Goal: Task Accomplishment & Management: Manage account settings

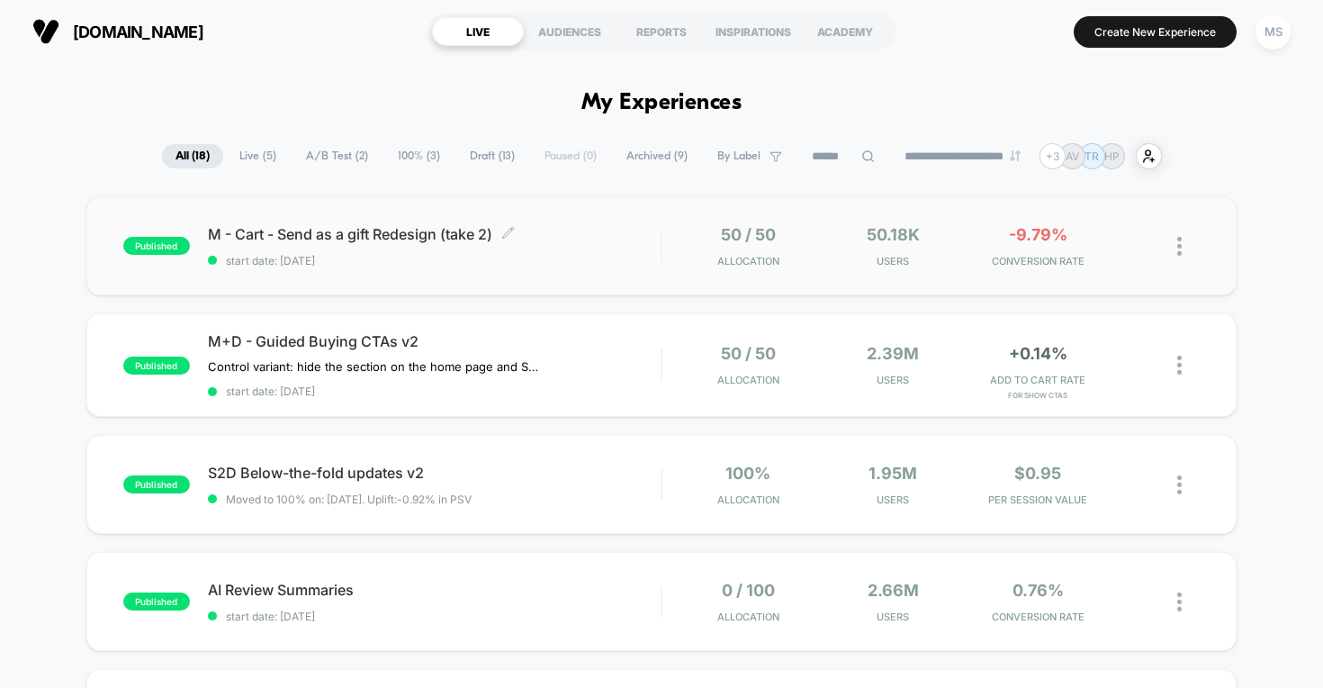
click at [416, 238] on span "M - Cart - Send as a gift Redesign (take 2) Click to edit experience details" at bounding box center [435, 234] width 454 height 18
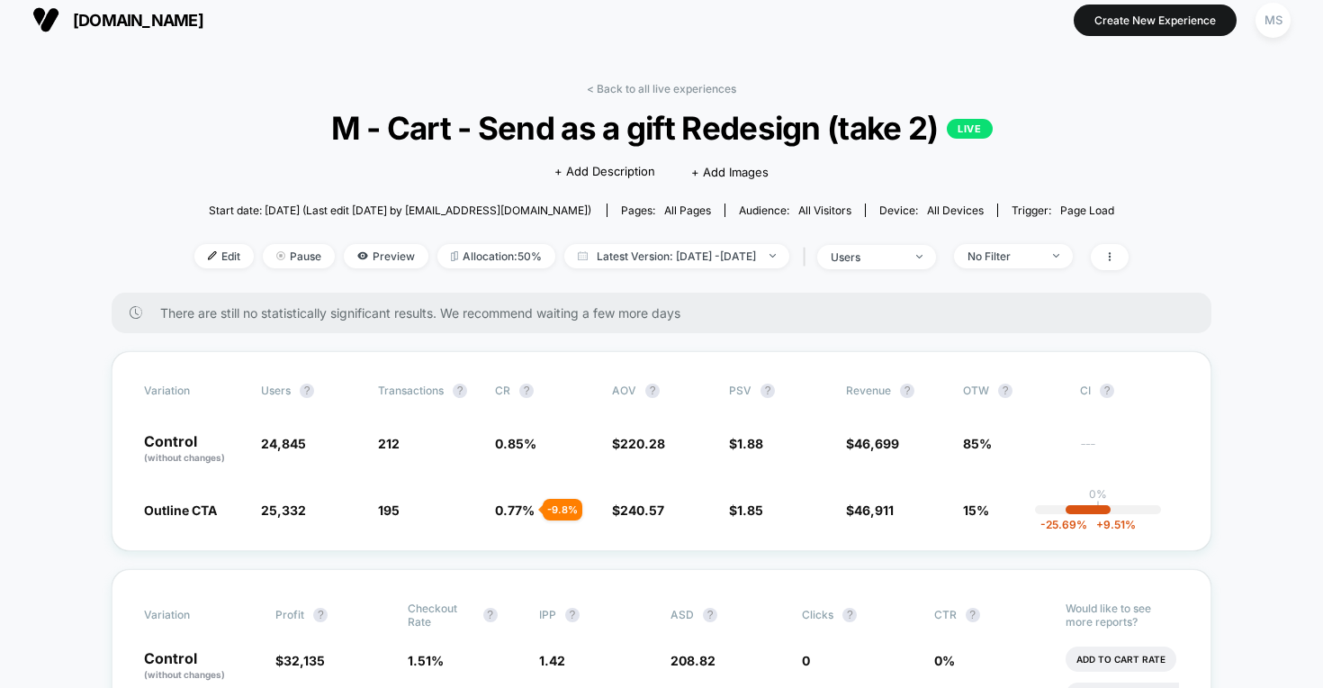
scroll to position [14, 0]
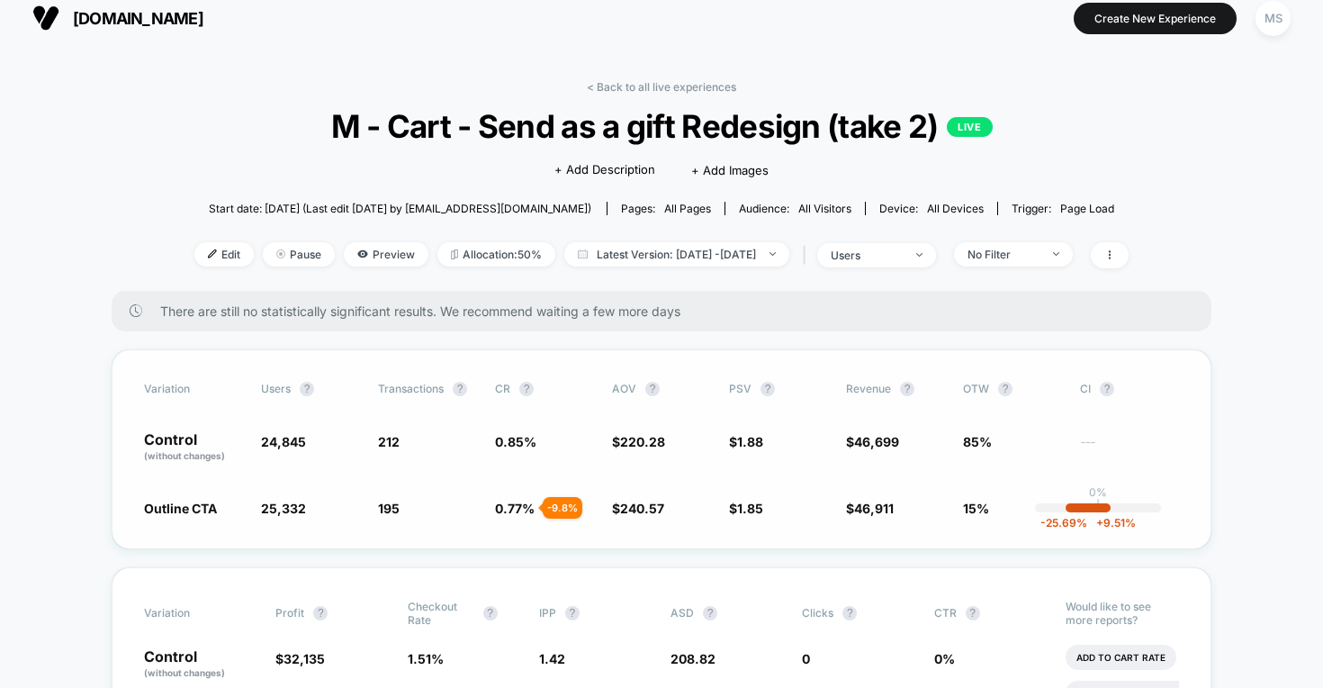
click at [519, 515] on span "0.77 % - 9.8 %" at bounding box center [544, 508] width 99 height 18
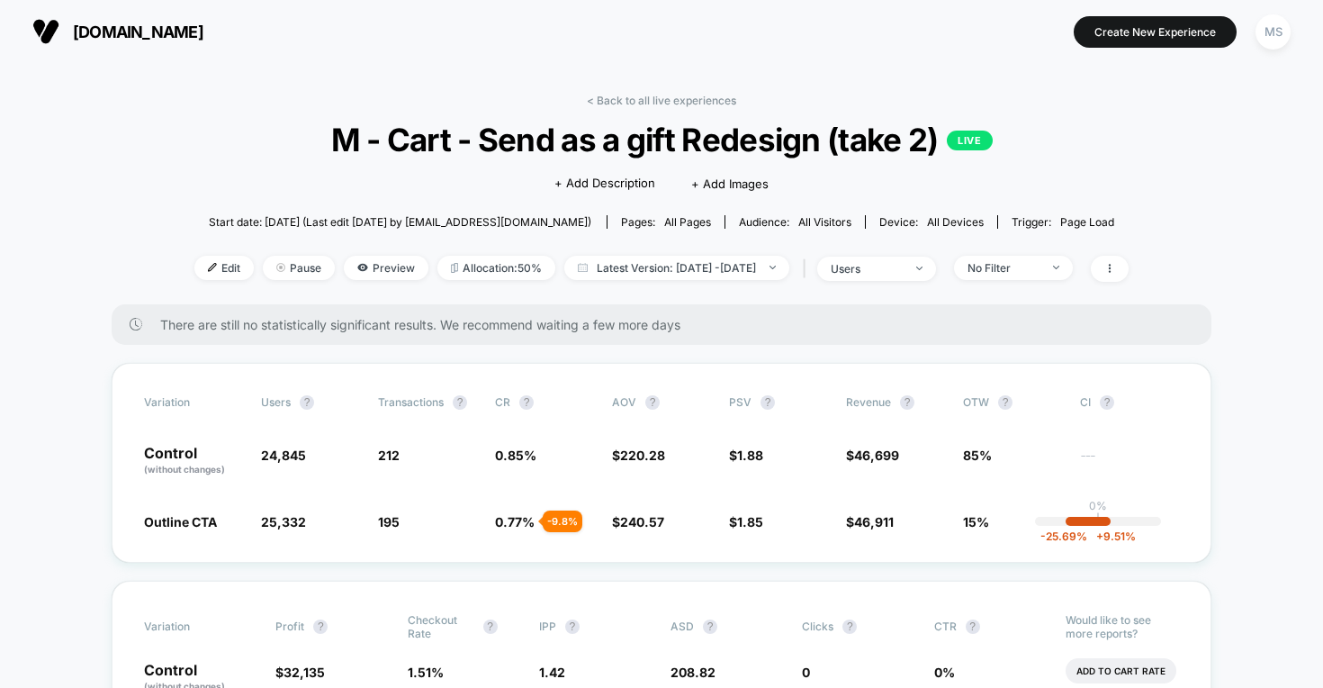
scroll to position [0, 0]
click at [696, 100] on link "< Back to all live experiences" at bounding box center [661, 101] width 149 height 14
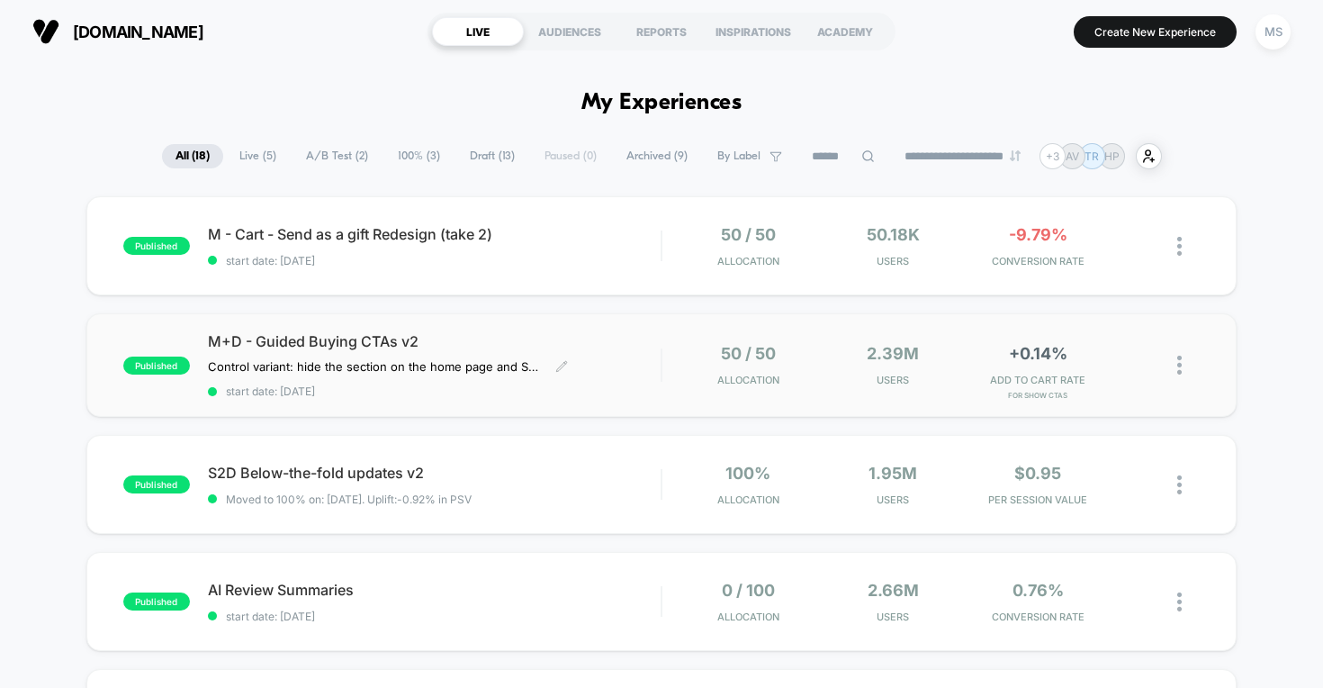
click at [411, 338] on span "M+D - Guided Buying CTAs v2" at bounding box center [435, 341] width 454 height 18
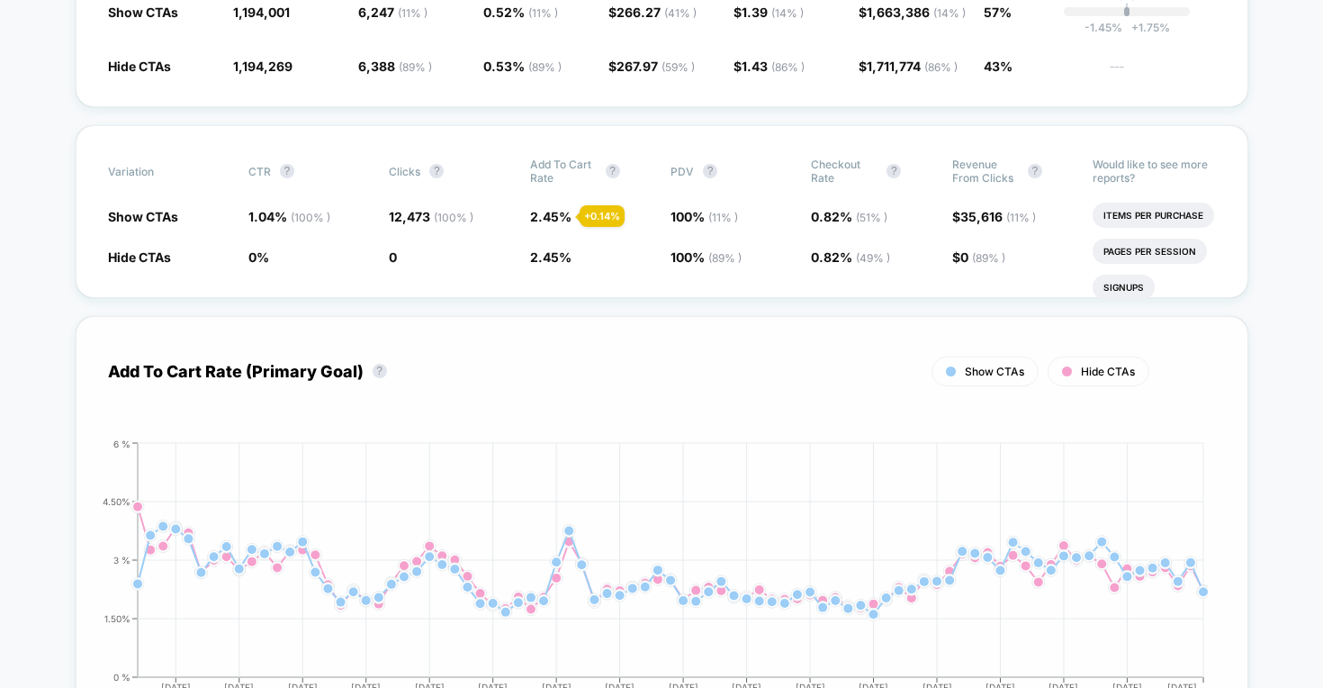
scroll to position [441, 0]
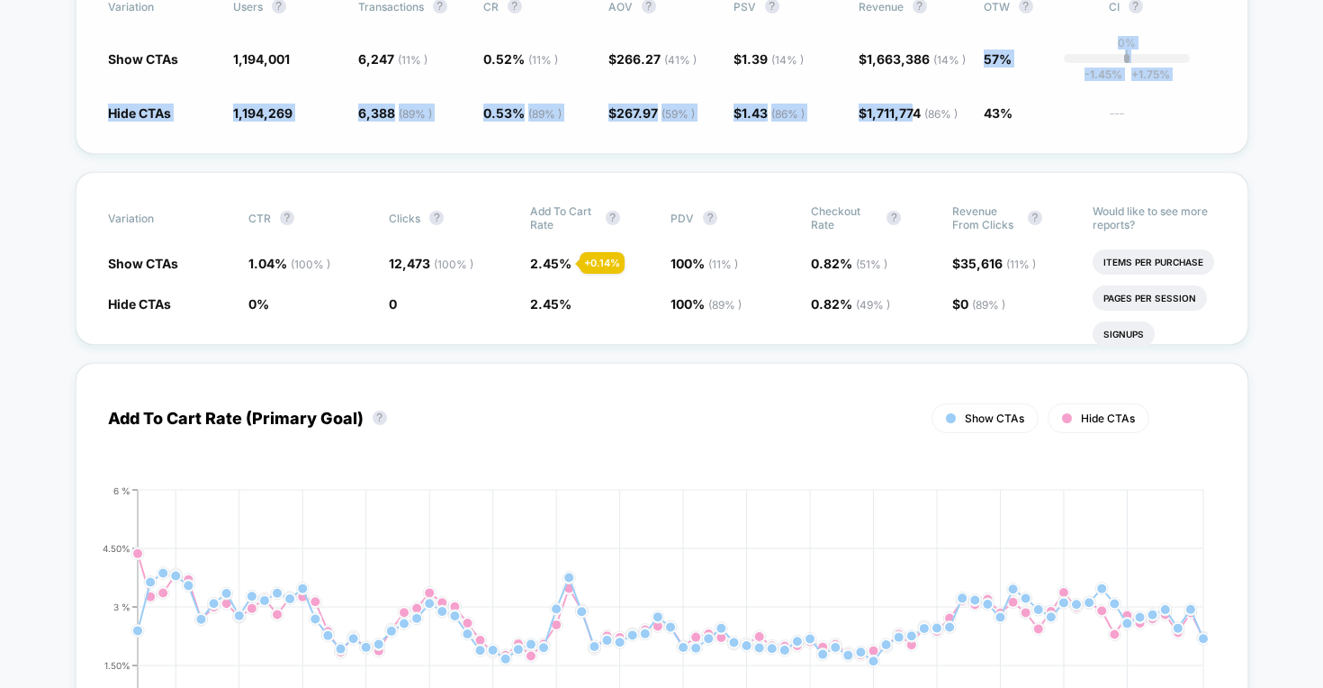
drag, startPoint x: 908, startPoint y: 92, endPoint x: 929, endPoint y: 163, distance: 74.1
click at [929, 154] on div "Variation users ? Transactions ? CR ? AOV ? PSV ? Revenue ? OTW ? CI ? Show CTA…" at bounding box center [662, 60] width 1173 height 187
click at [930, 154] on div "Variation users ? Transactions ? CR ? AOV ? PSV ? Revenue ? OTW ? CI ? Show CTA…" at bounding box center [662, 60] width 1173 height 187
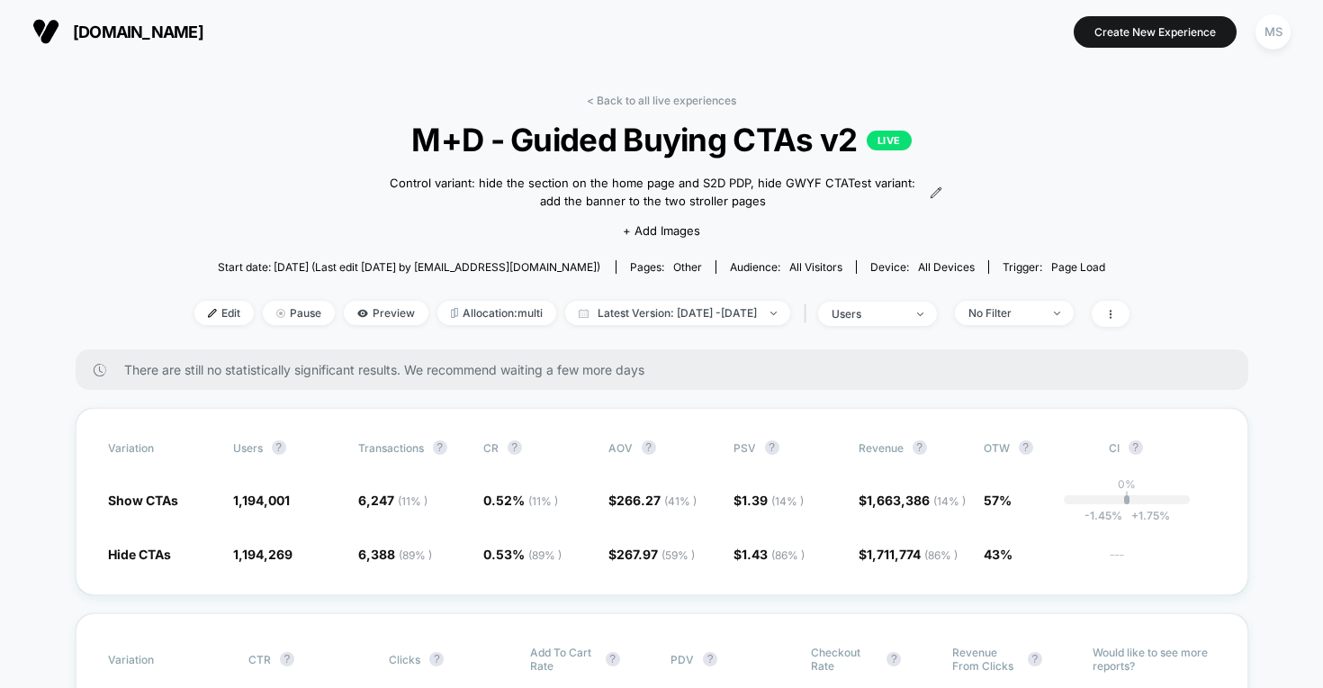
scroll to position [0, 0]
click at [711, 100] on link "< Back to all live experiences" at bounding box center [661, 101] width 149 height 14
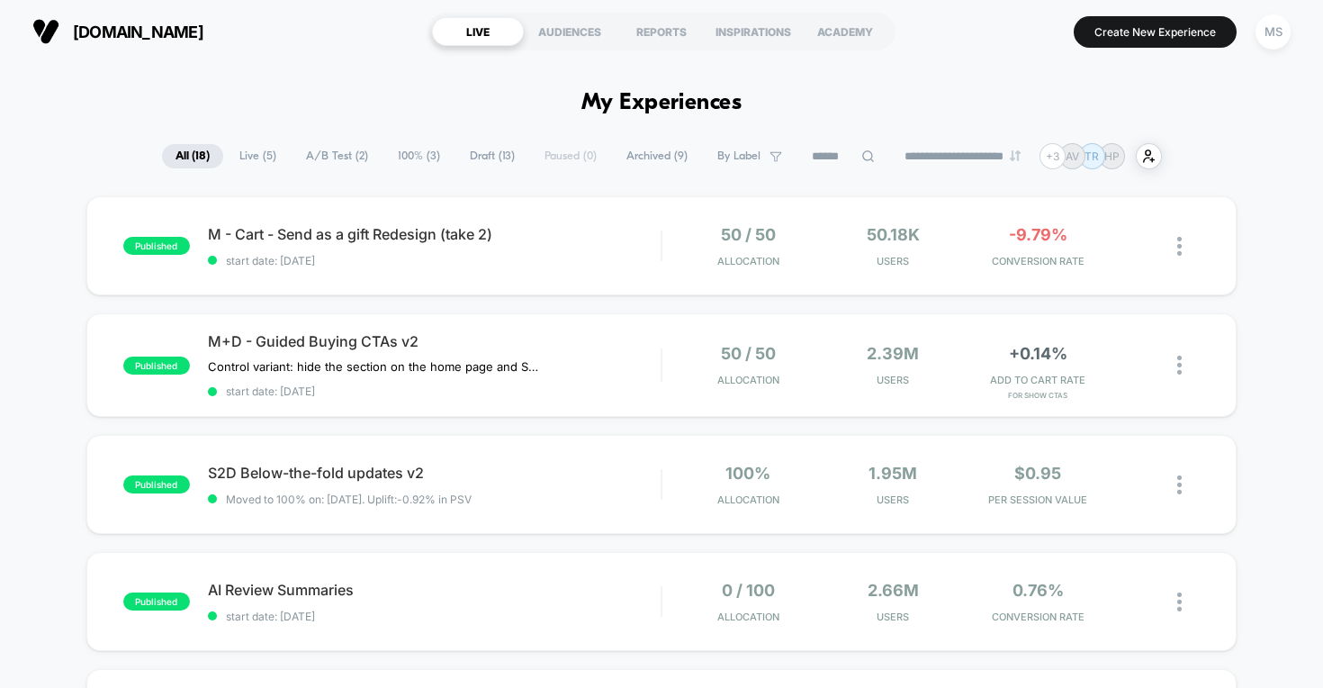
click at [489, 158] on span "Draft ( 13 )" at bounding box center [492, 156] width 72 height 24
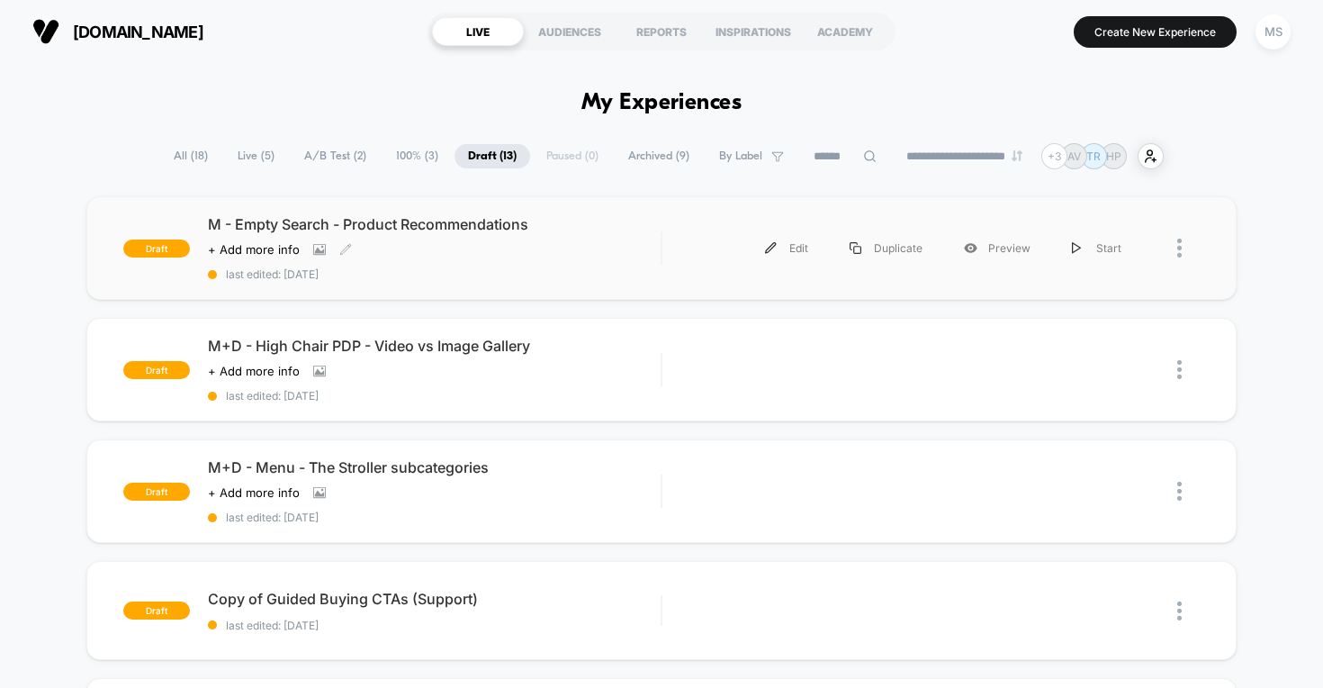
click at [484, 273] on span "last edited: [DATE]" at bounding box center [435, 274] width 454 height 14
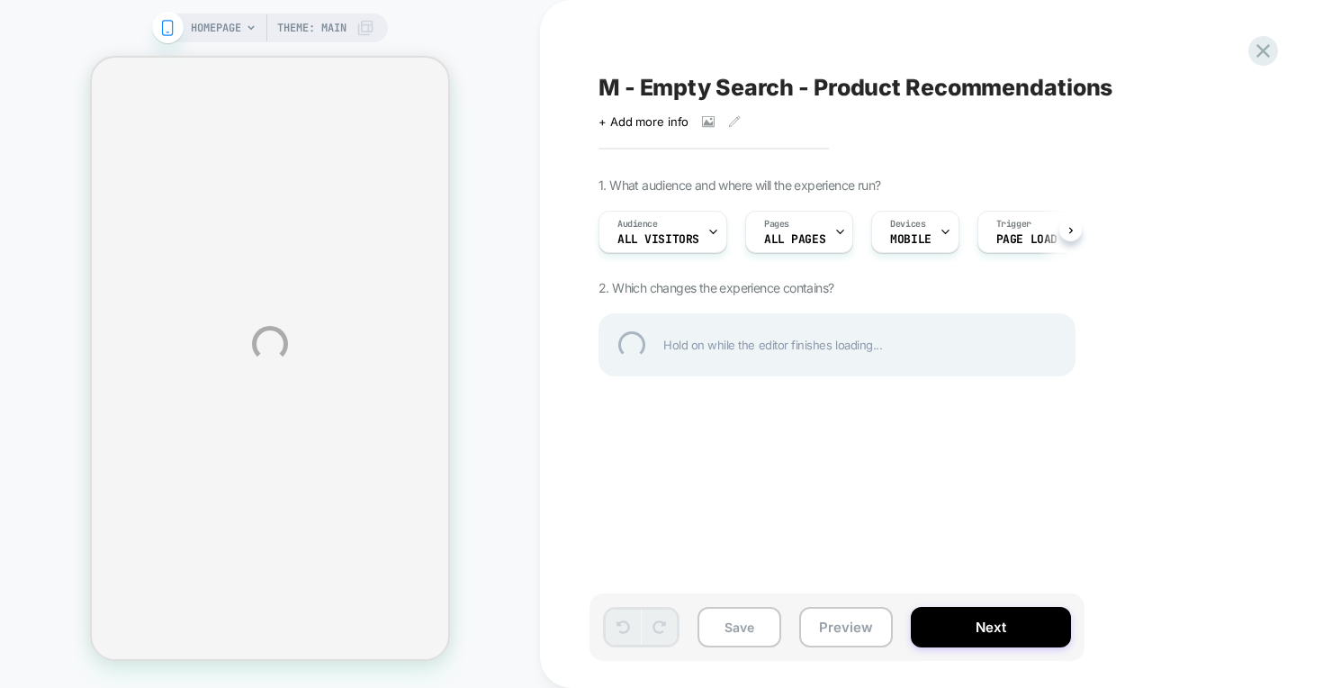
click at [860, 629] on div "HOMEPAGE Theme: MAIN M - Empty Search - Product Recommendations Click to view i…" at bounding box center [661, 344] width 1323 height 688
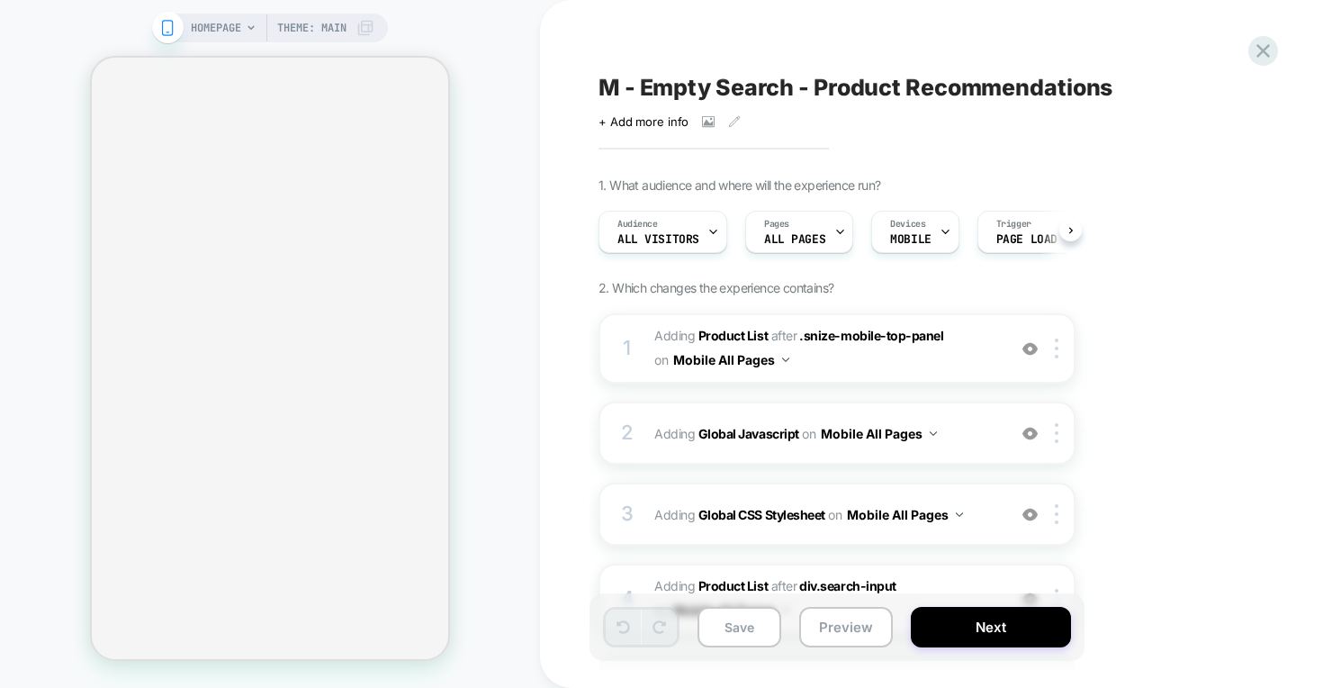
scroll to position [0, 1]
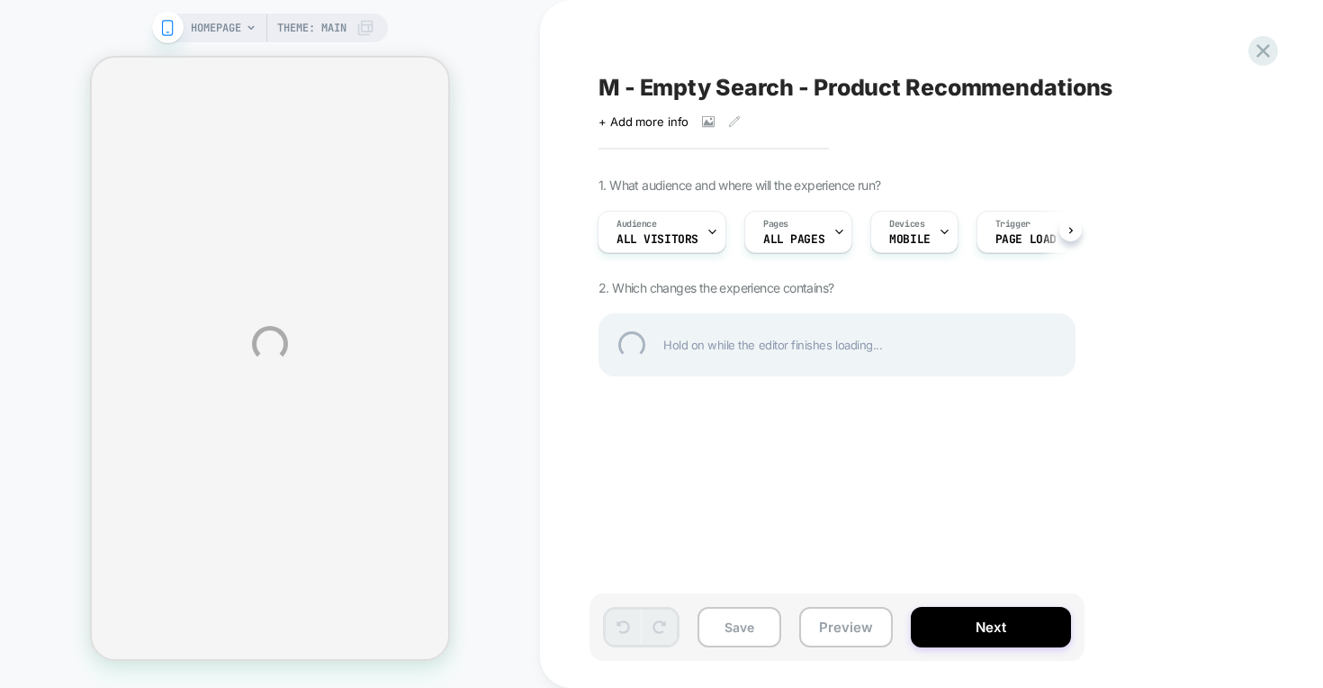
click at [847, 625] on div "HOMEPAGE Theme: MAIN M - Empty Search - Product Recommendations Click to view i…" at bounding box center [661, 344] width 1323 height 688
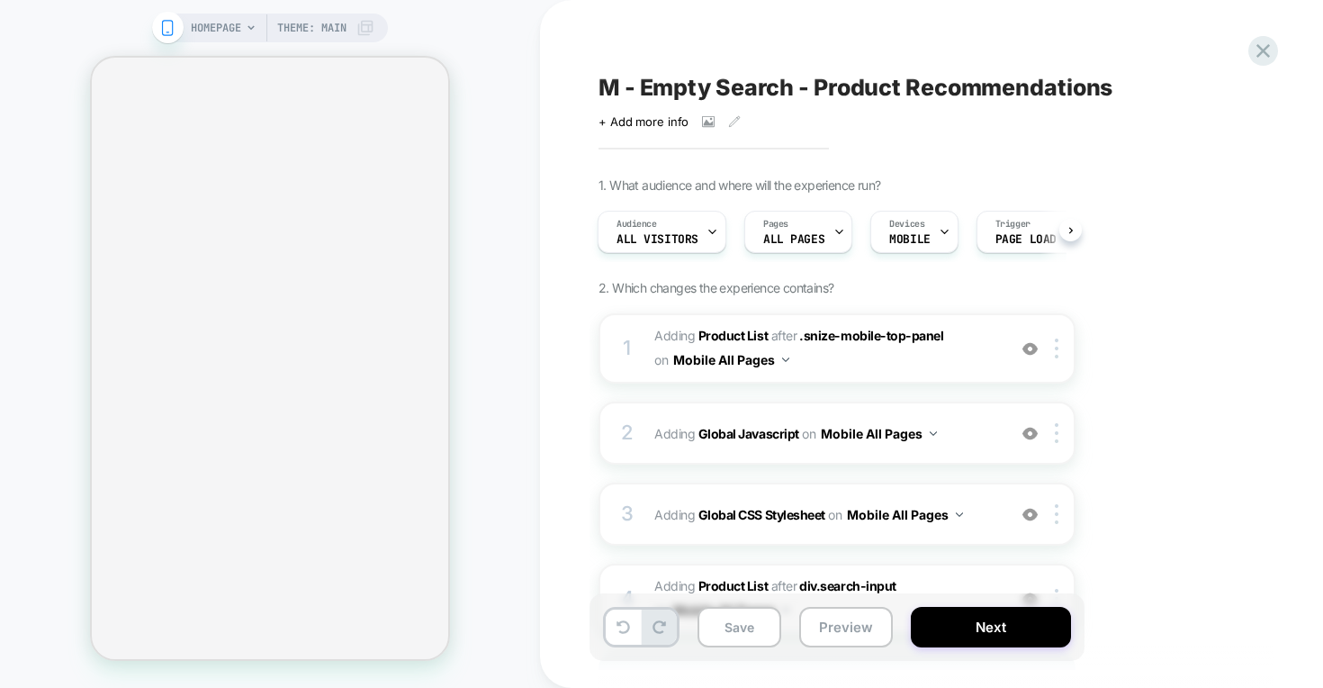
scroll to position [0, 2]
click at [843, 623] on button "Preview" at bounding box center [846, 627] width 94 height 41
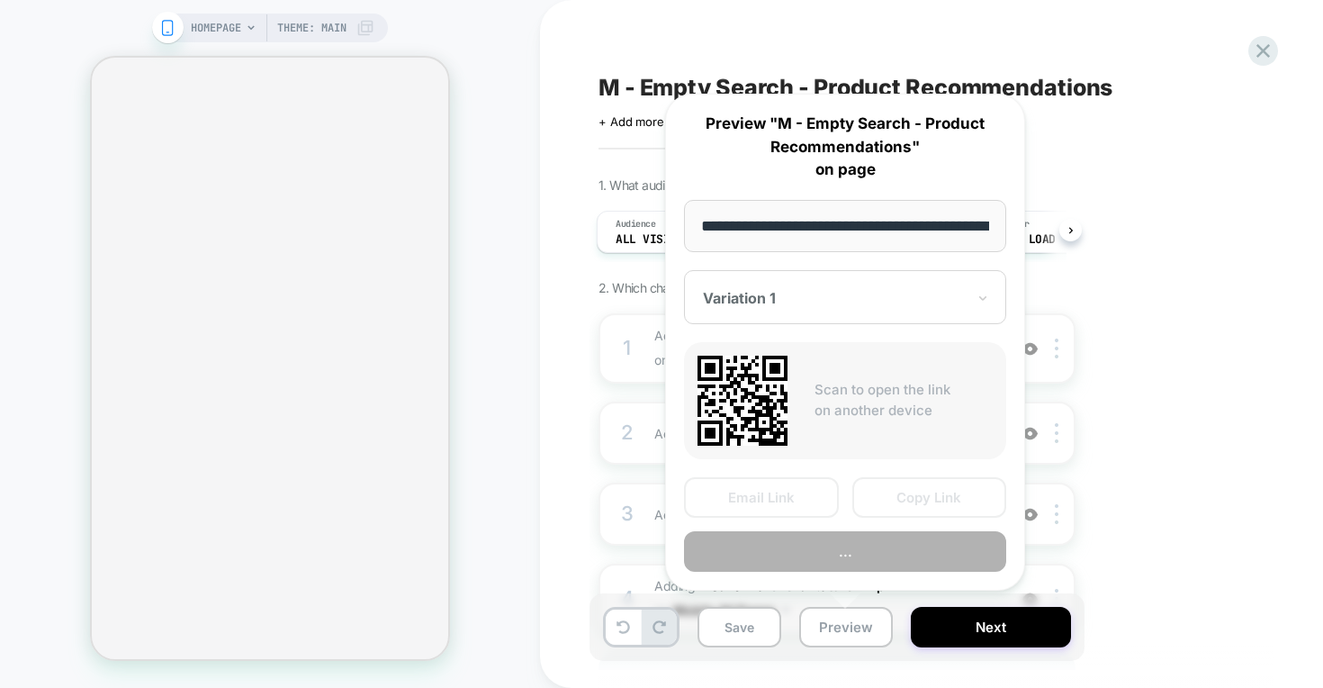
scroll to position [0, 77]
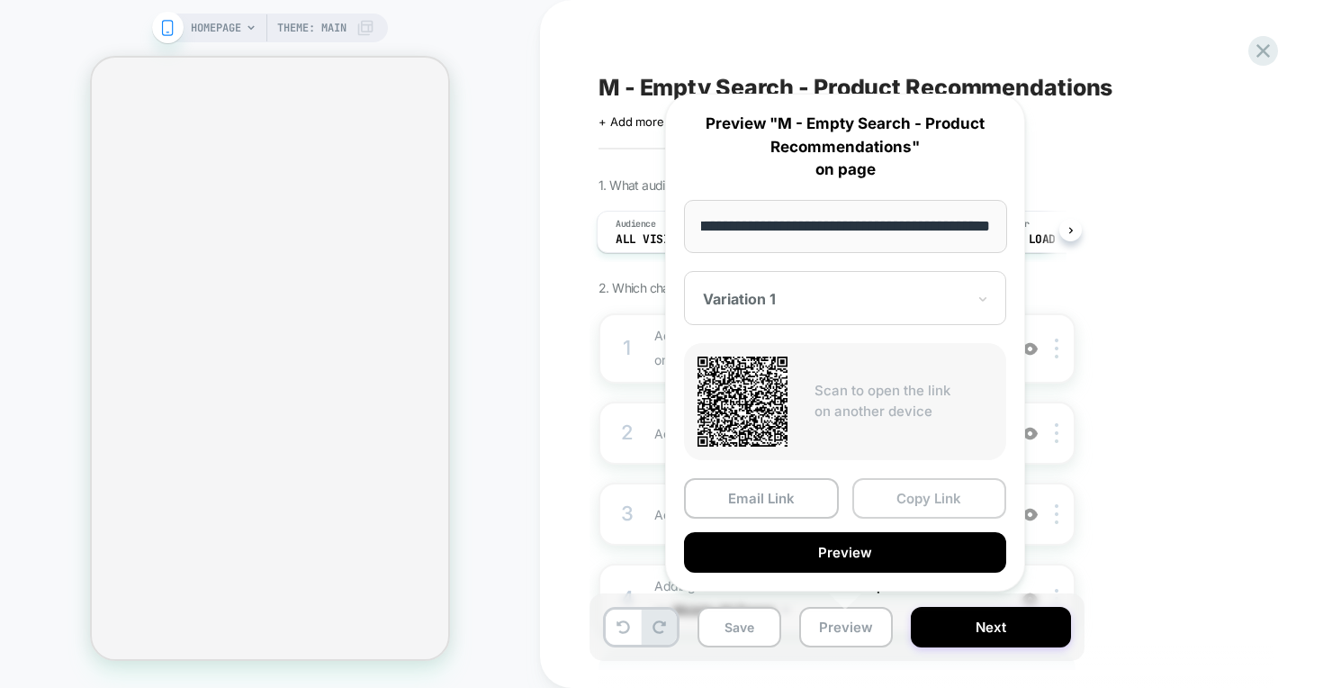
click at [924, 500] on button "Copy Link" at bounding box center [930, 498] width 155 height 41
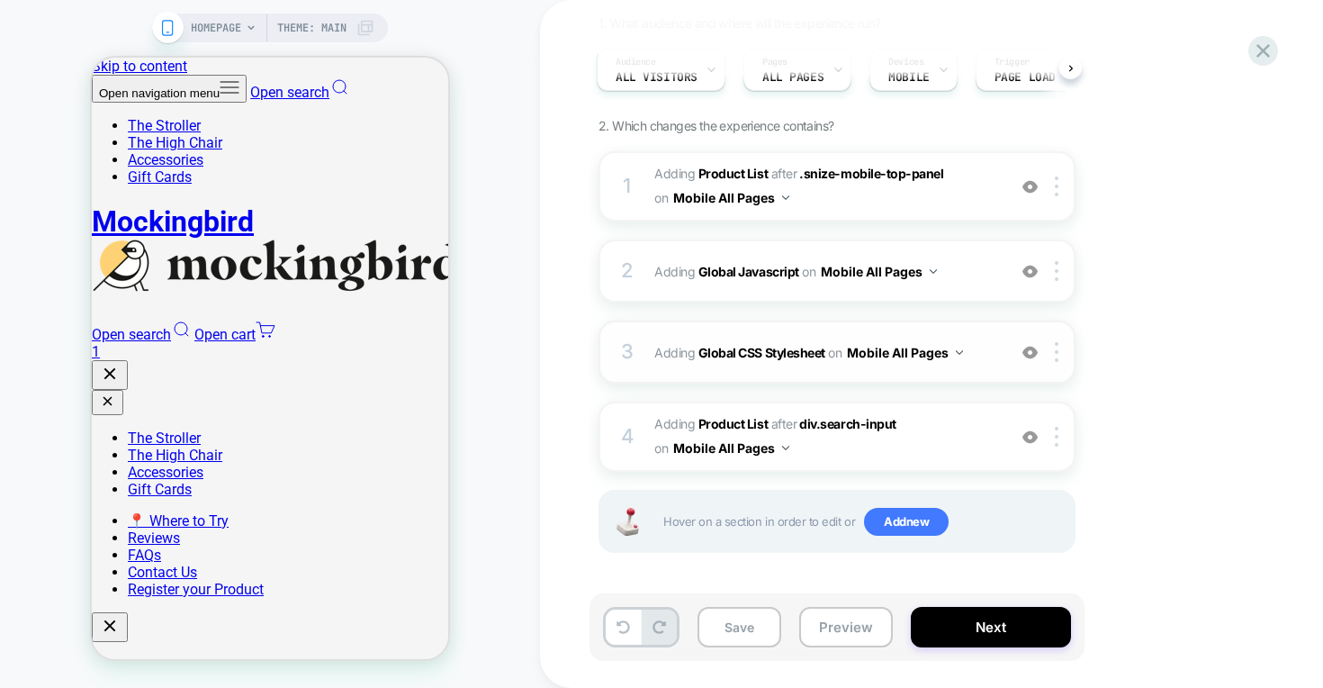
scroll to position [162, 0]
click at [959, 648] on div "Save Preview Next" at bounding box center [837, 627] width 495 height 68
click at [960, 628] on button "Next" at bounding box center [991, 627] width 160 height 41
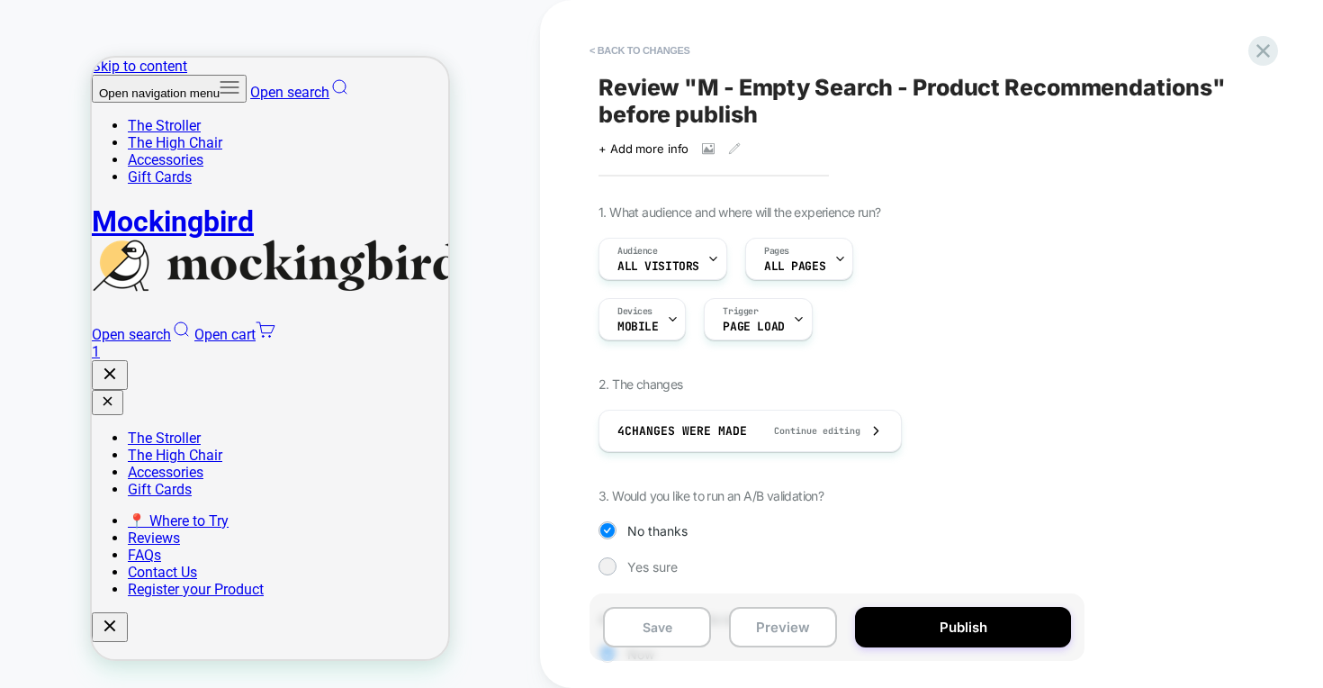
click at [1225, 467] on div "1. What audience and where will the experience run? Audience All Visitors Pages…" at bounding box center [927, 464] width 657 height 521
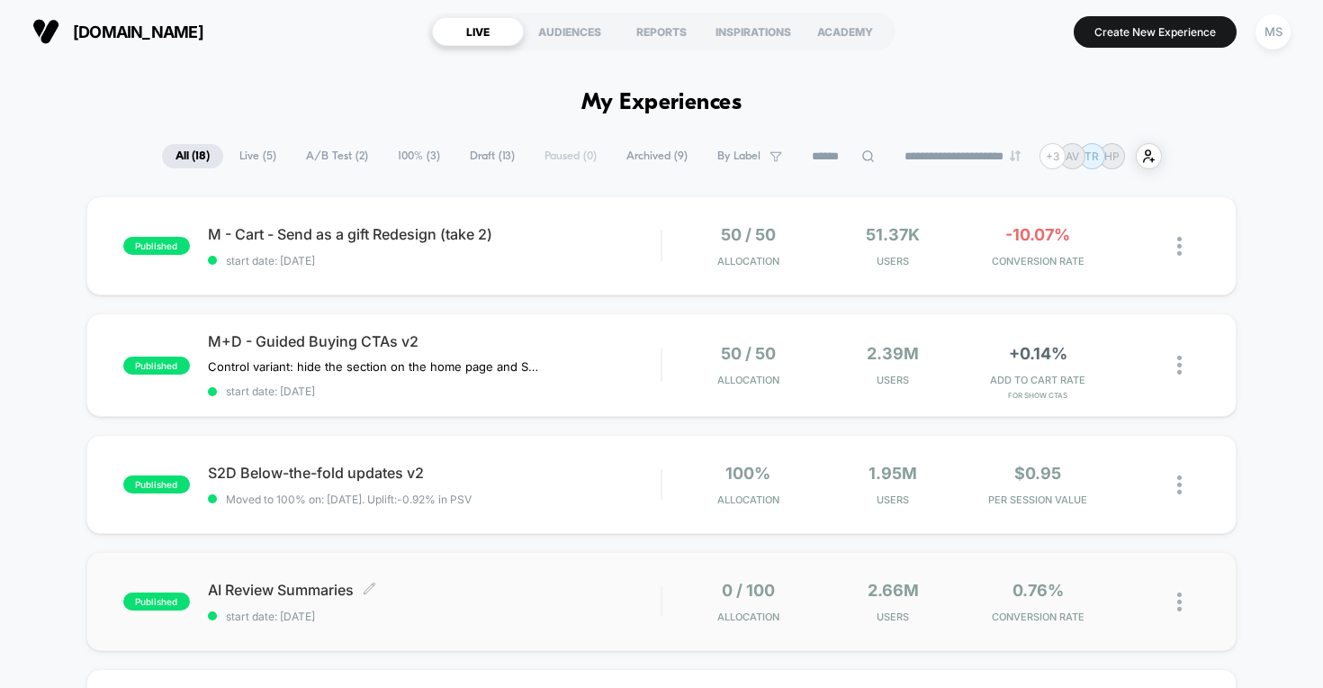
click at [301, 600] on div "AI Review Summaries Click to edit experience details Click to edit experience d…" at bounding box center [435, 602] width 454 height 42
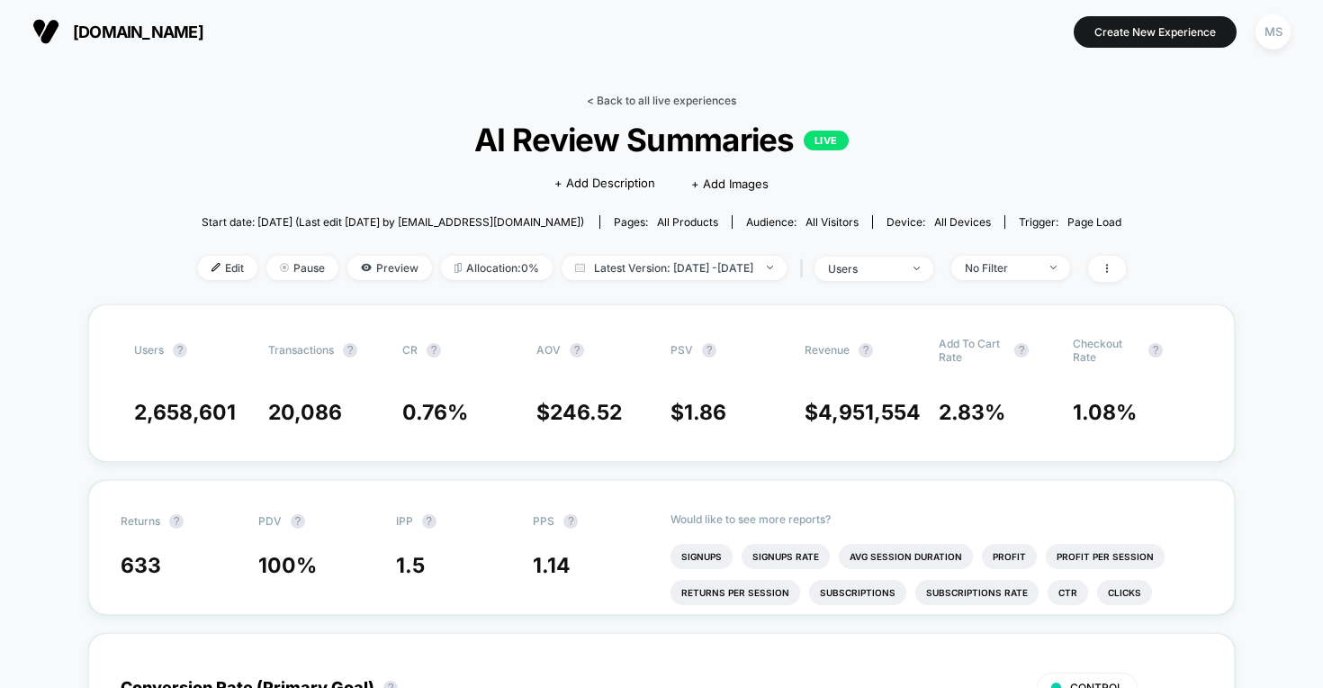
click at [658, 104] on link "< Back to all live experiences" at bounding box center [661, 101] width 149 height 14
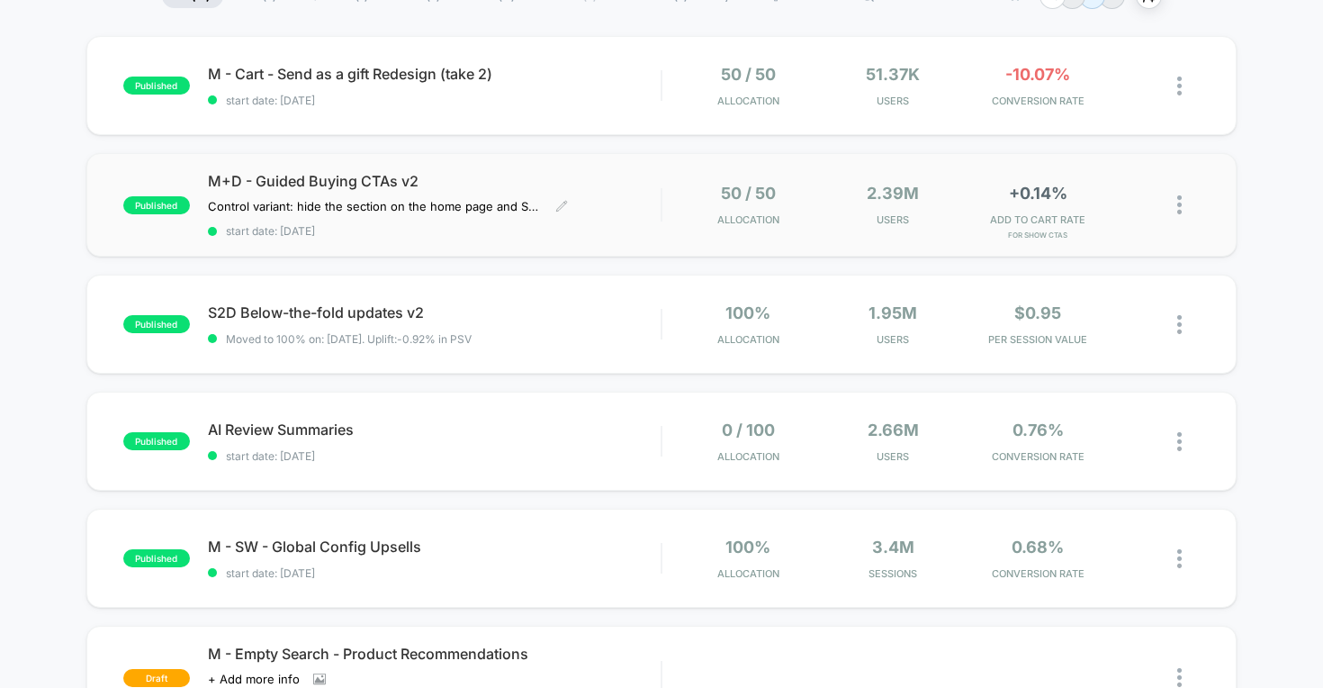
scroll to position [260, 0]
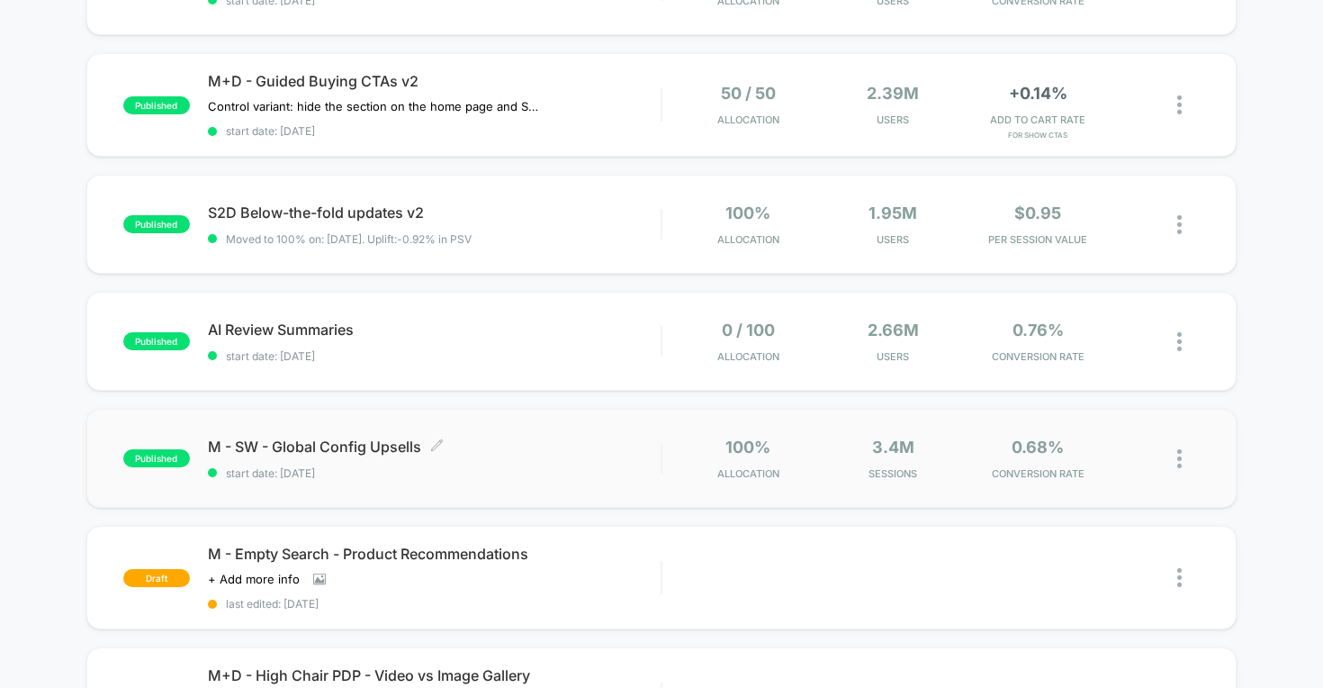
click at [342, 445] on span "M - SW - Global Config Upsells Click to edit experience details" at bounding box center [435, 447] width 454 height 18
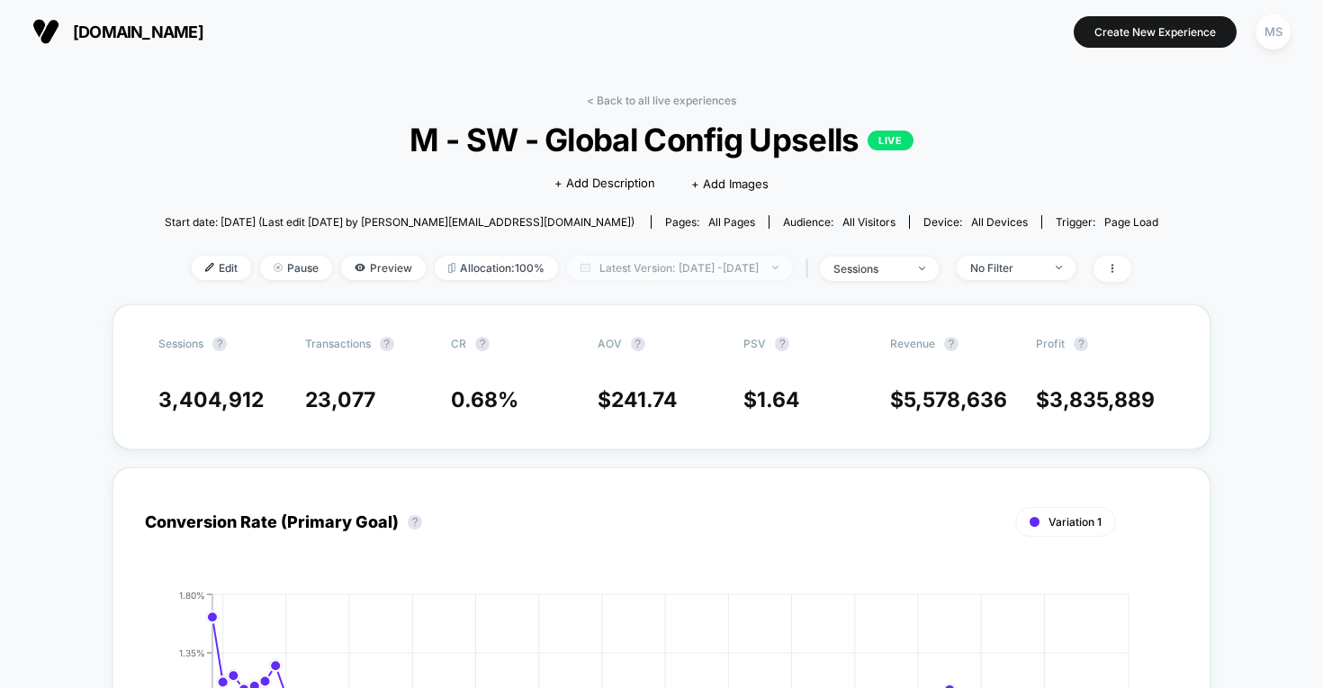
click at [693, 262] on span "Latest Version: Jun 23, 2025 - Sep 18, 2025" at bounding box center [679, 268] width 225 height 24
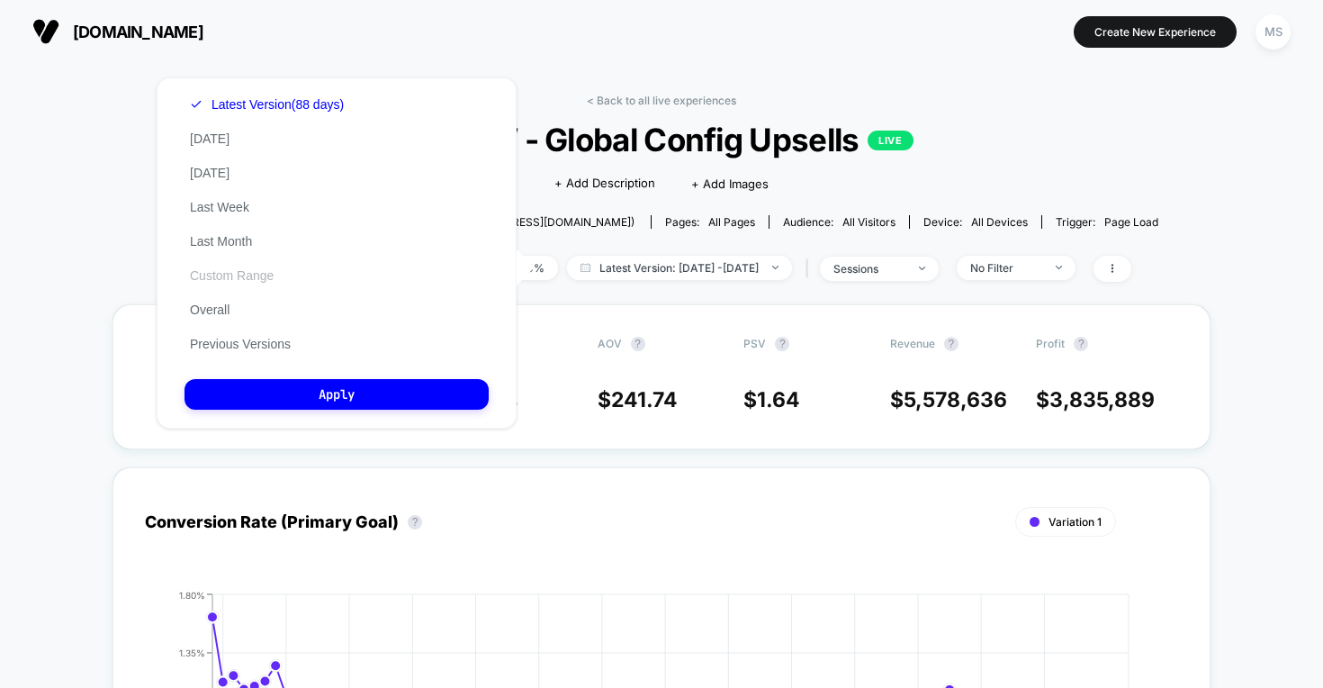
click at [233, 284] on button "Custom Range" at bounding box center [232, 275] width 95 height 16
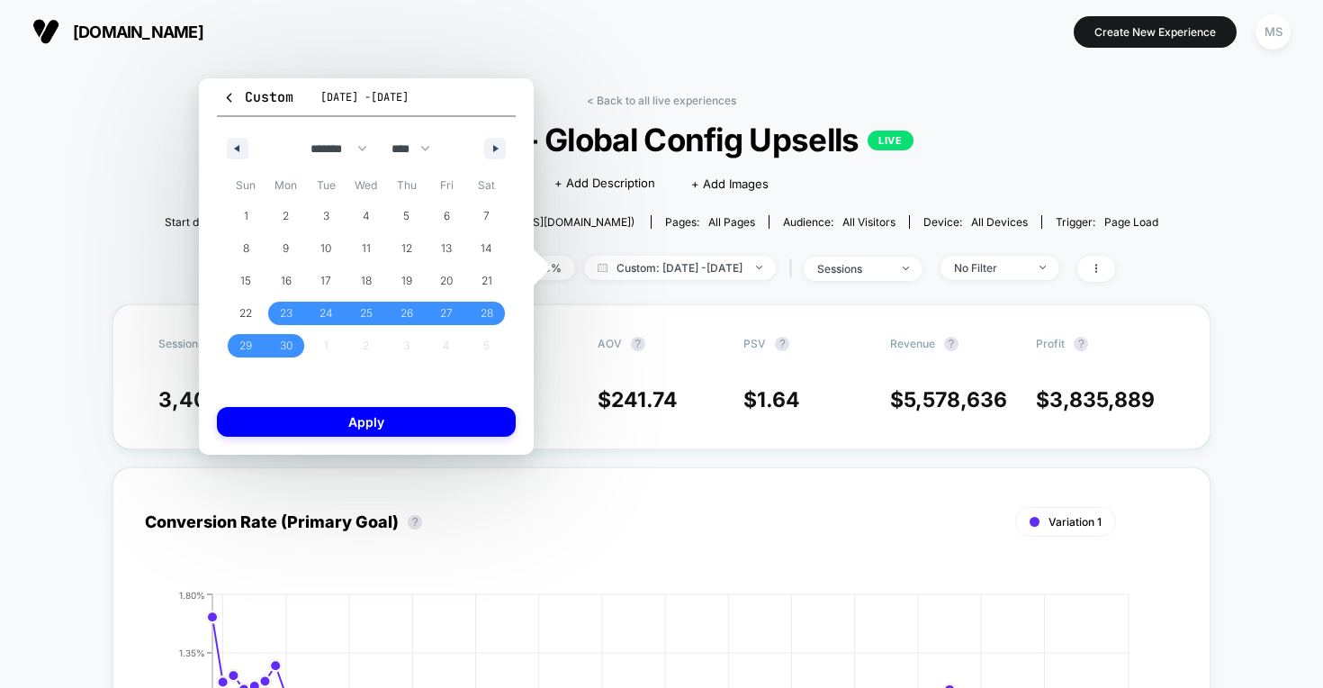
click at [484, 147] on div "******* ******** ***** ***** *** **** **** ****** ********* ******* ******** **…" at bounding box center [366, 144] width 299 height 54
click at [489, 147] on button "button" at bounding box center [495, 149] width 22 height 22
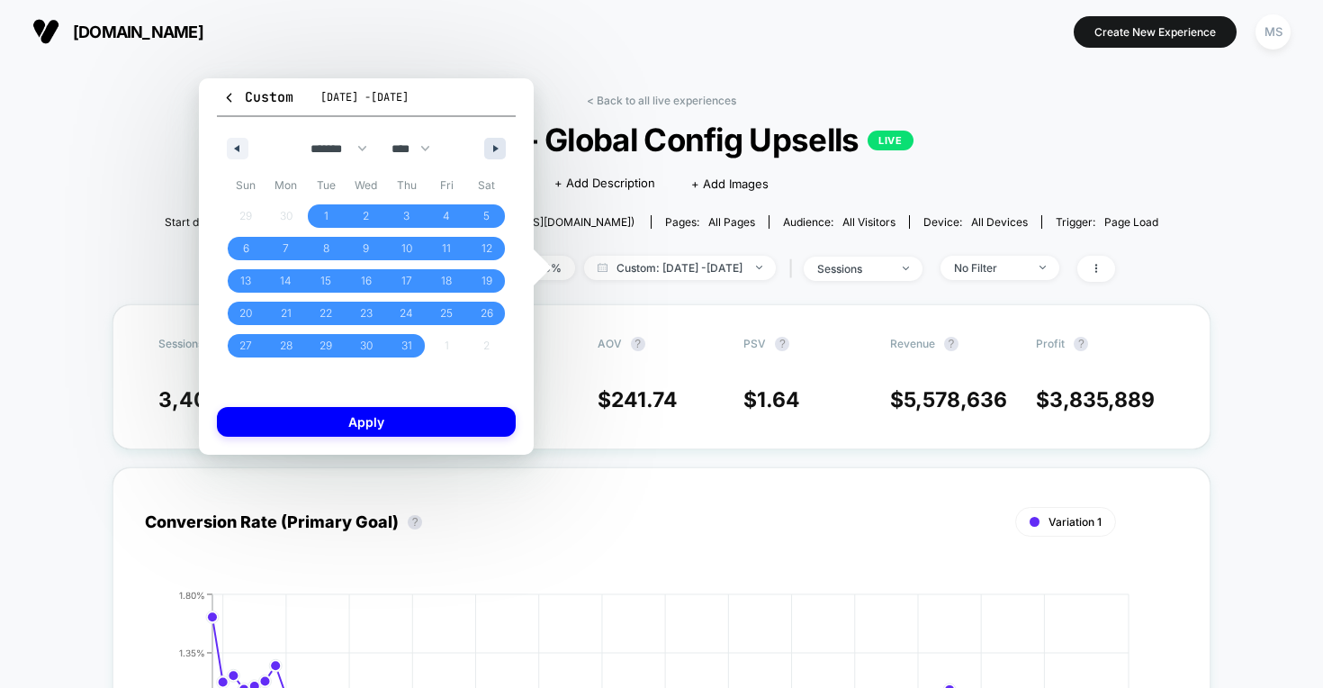
click at [489, 147] on button "button" at bounding box center [495, 149] width 22 height 22
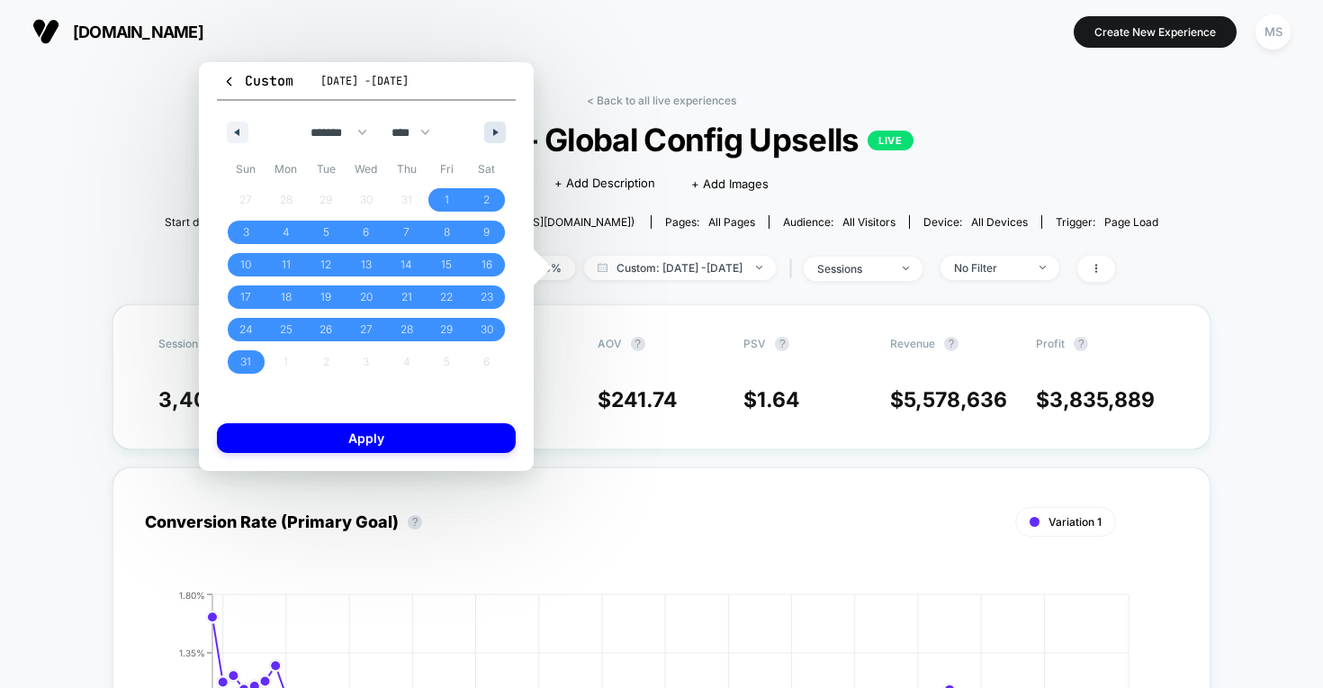
click at [489, 147] on div "******* ******** ***** ***** *** **** **** ****** ********* ******* ******** **…" at bounding box center [366, 128] width 299 height 54
click at [496, 132] on icon "button" at bounding box center [497, 132] width 9 height 7
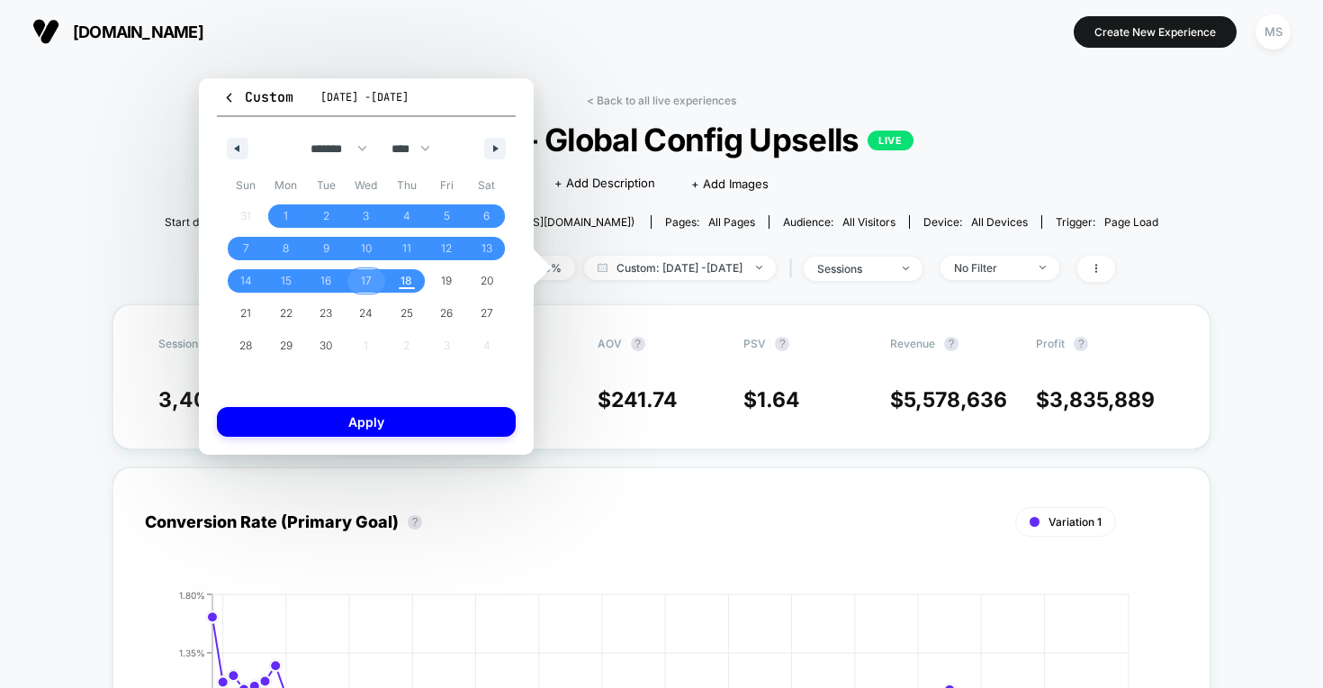
click at [372, 284] on span "17" at bounding box center [367, 280] width 41 height 23
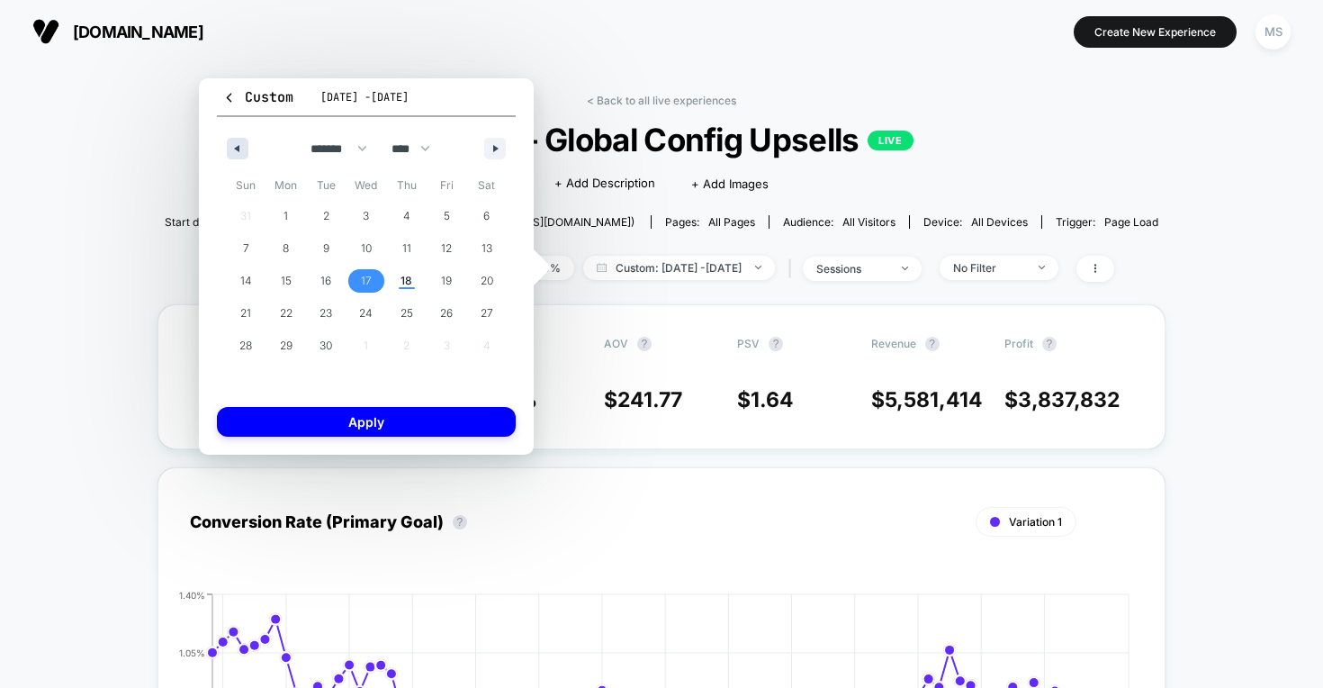
click at [234, 149] on icon "button" at bounding box center [234, 148] width 9 height 7
select select "*"
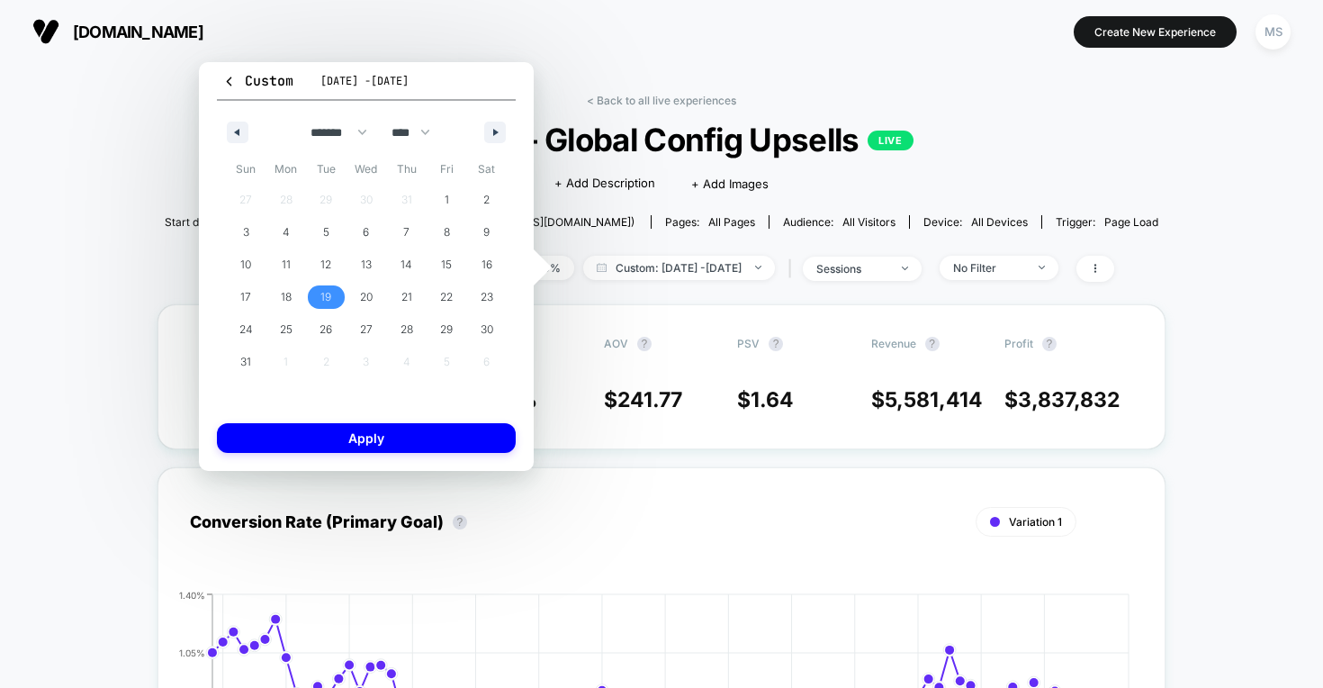
click at [315, 291] on span "19" at bounding box center [326, 296] width 41 height 23
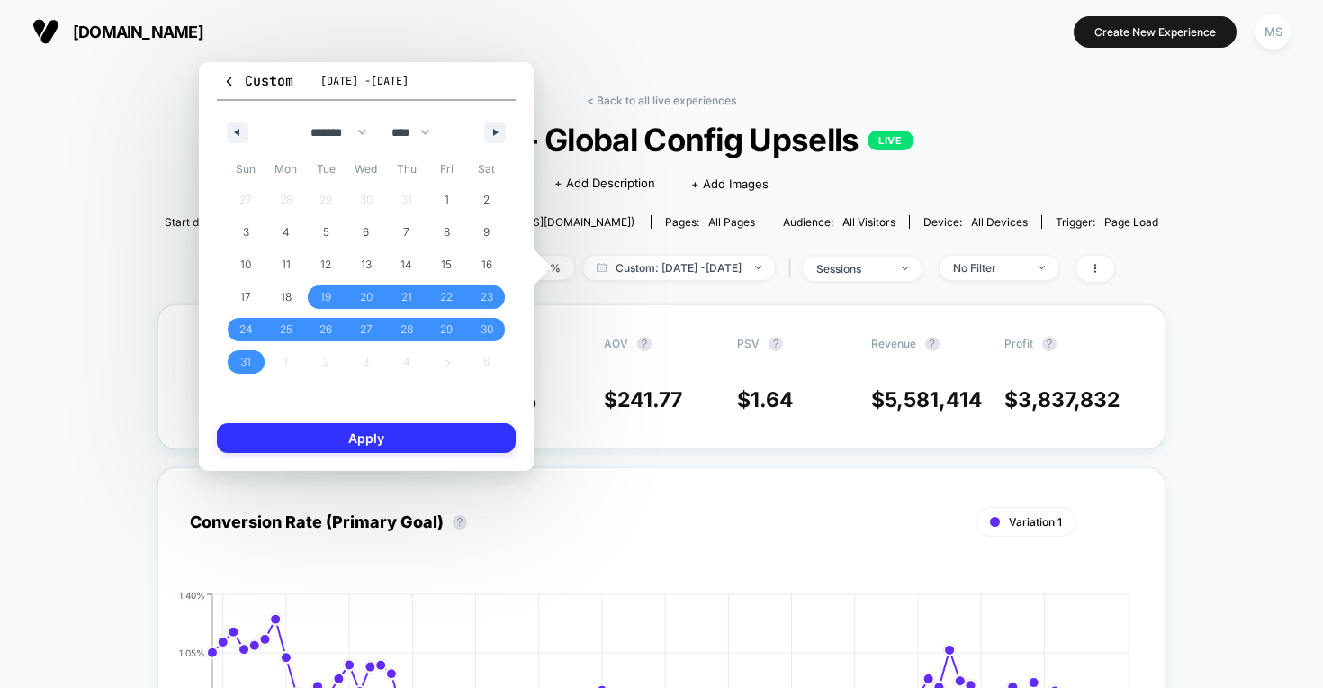
click at [387, 431] on button "Apply" at bounding box center [366, 438] width 299 height 30
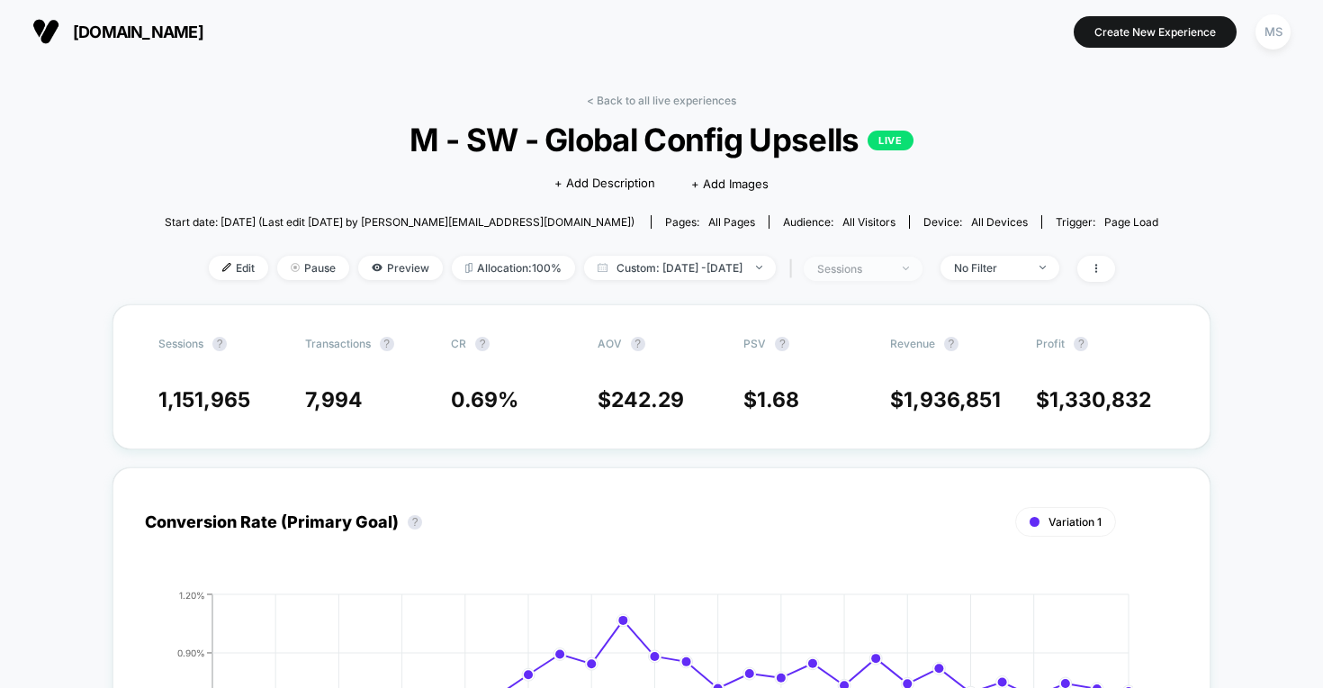
click at [880, 272] on div "sessions" at bounding box center [853, 269] width 72 height 14
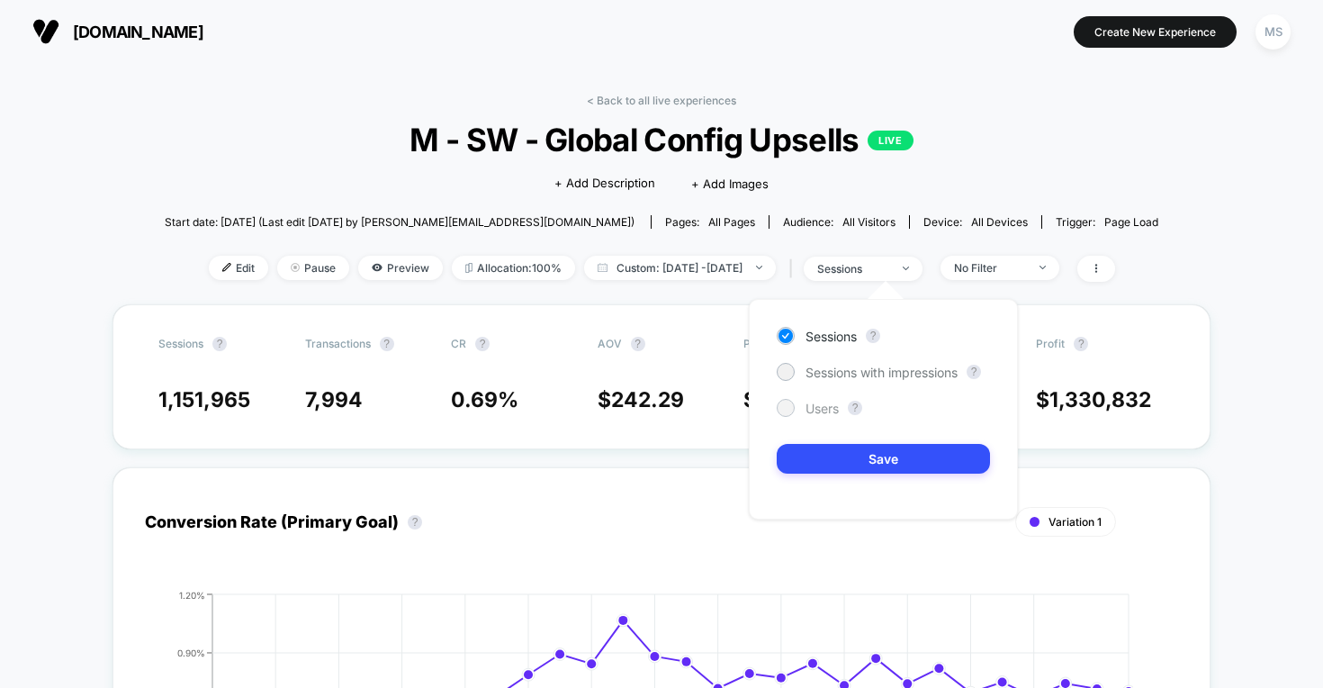
click at [805, 406] on div "Users" at bounding box center [808, 408] width 62 height 18
click at [870, 465] on button "Save" at bounding box center [883, 459] width 213 height 30
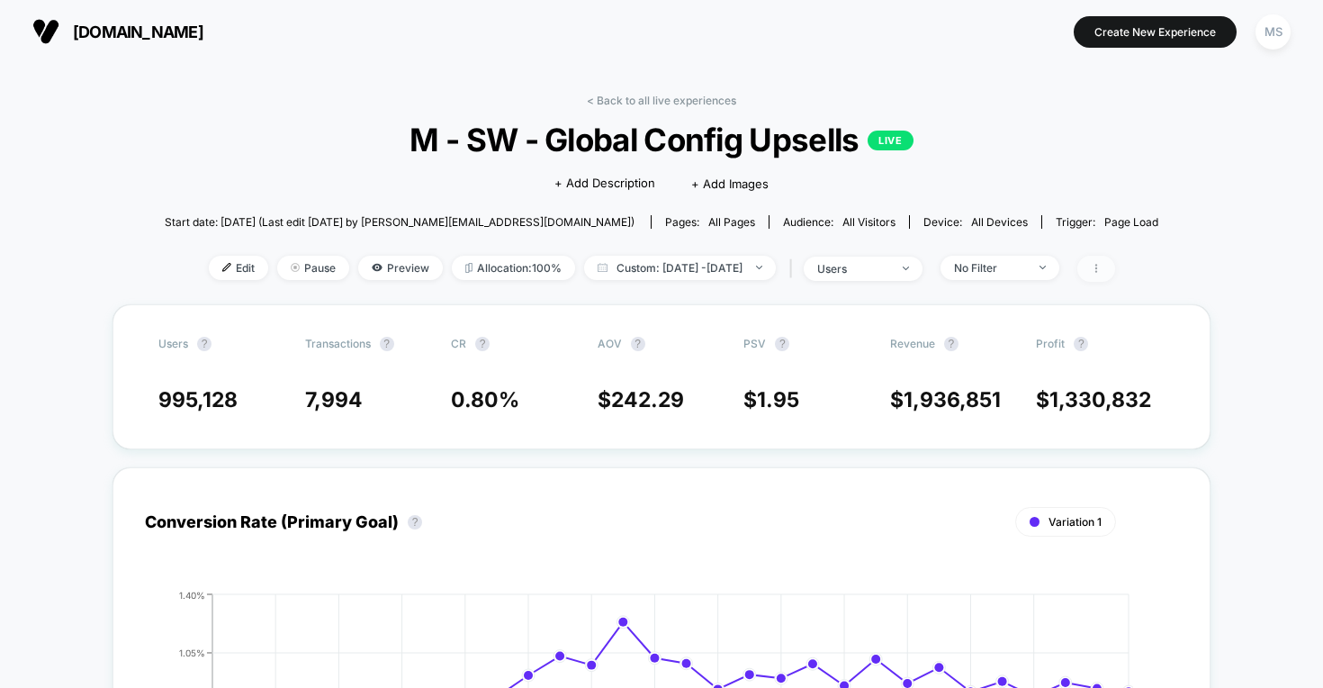
click at [1115, 266] on span at bounding box center [1097, 269] width 38 height 26
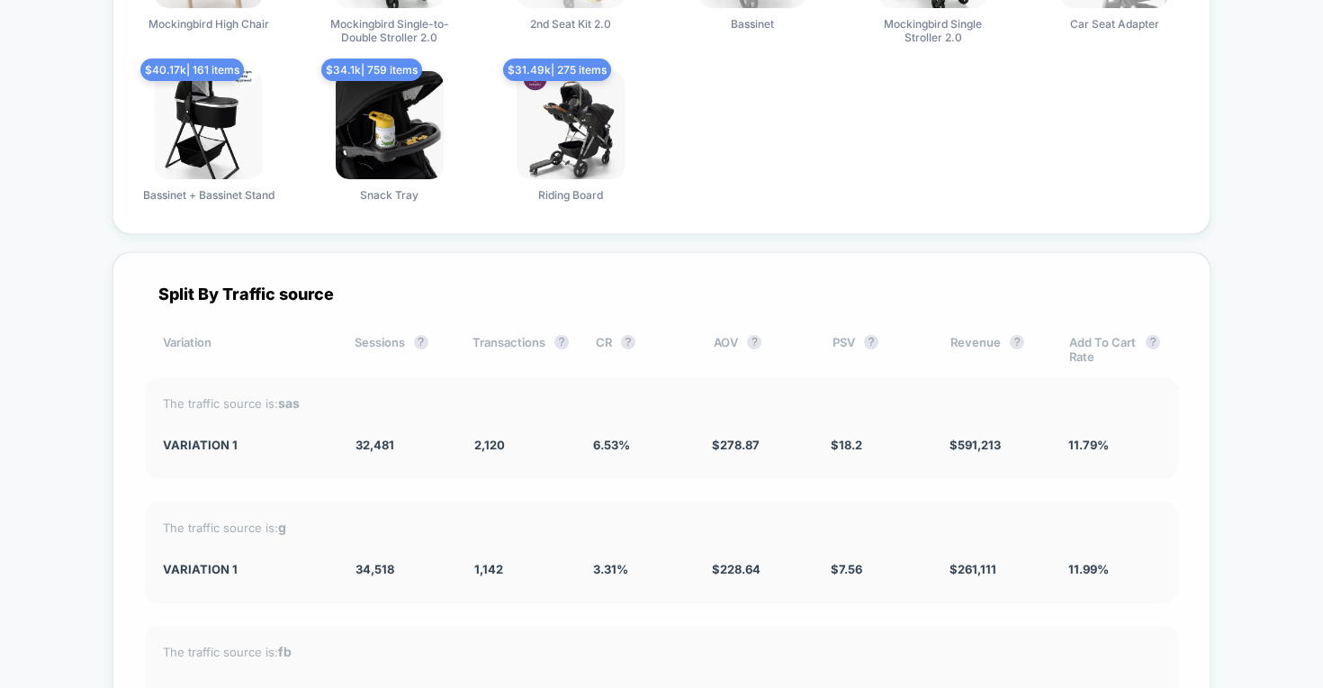
scroll to position [2479, 0]
click at [1119, 414] on div "The traffic source is: sas Variation 1 32,481 2,120 6.53 % $ 278.87 $ 18.2 $ 59…" at bounding box center [662, 427] width 1034 height 102
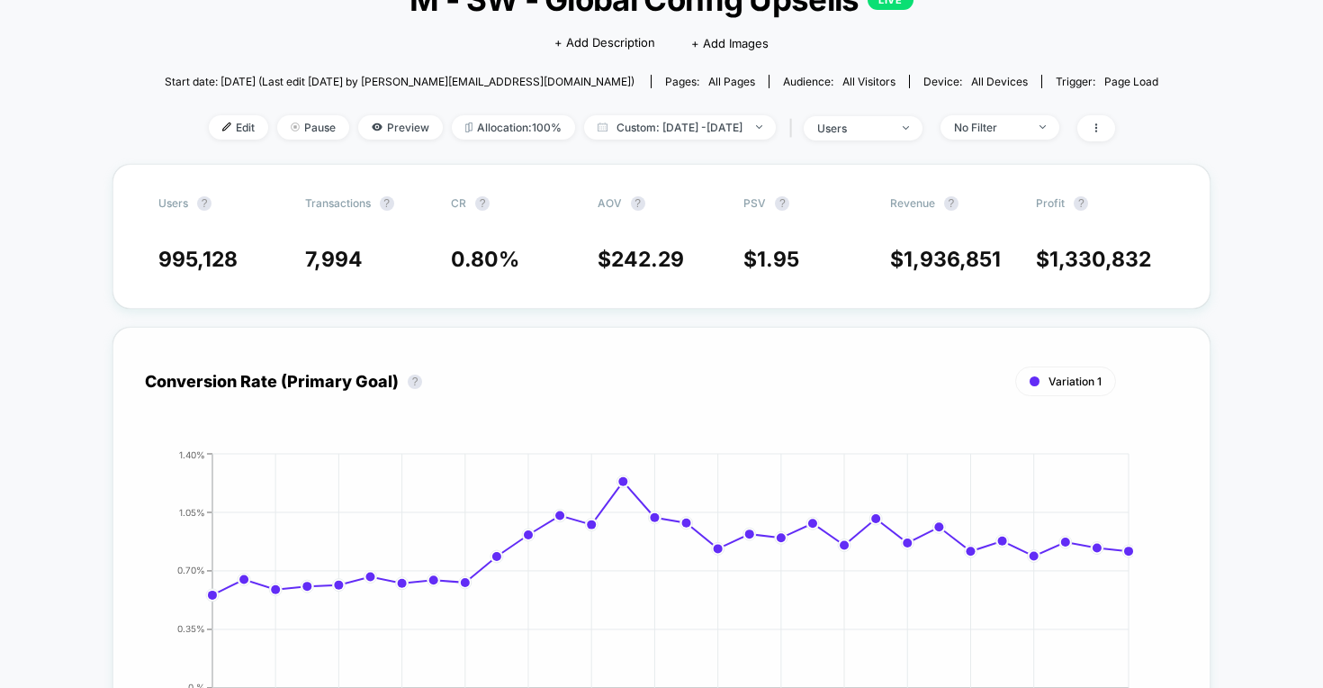
scroll to position [138, 0]
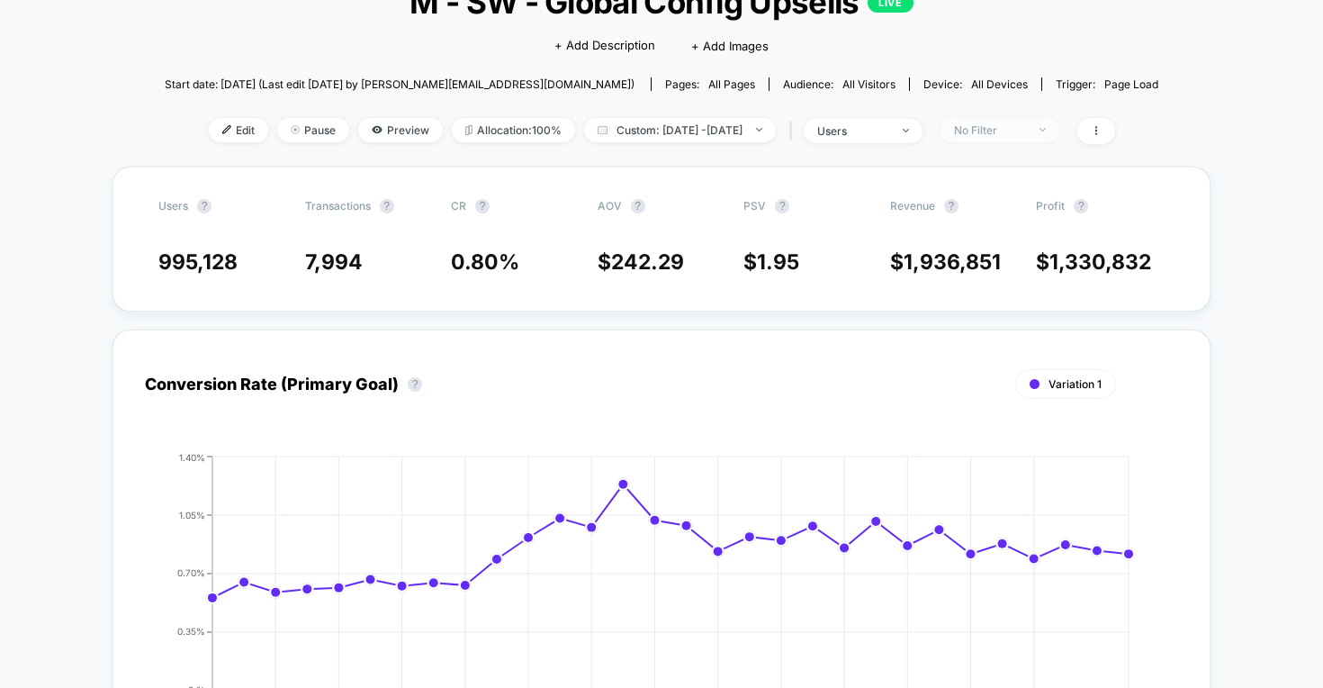
click at [1060, 133] on span "No Filter" at bounding box center [1000, 130] width 119 height 24
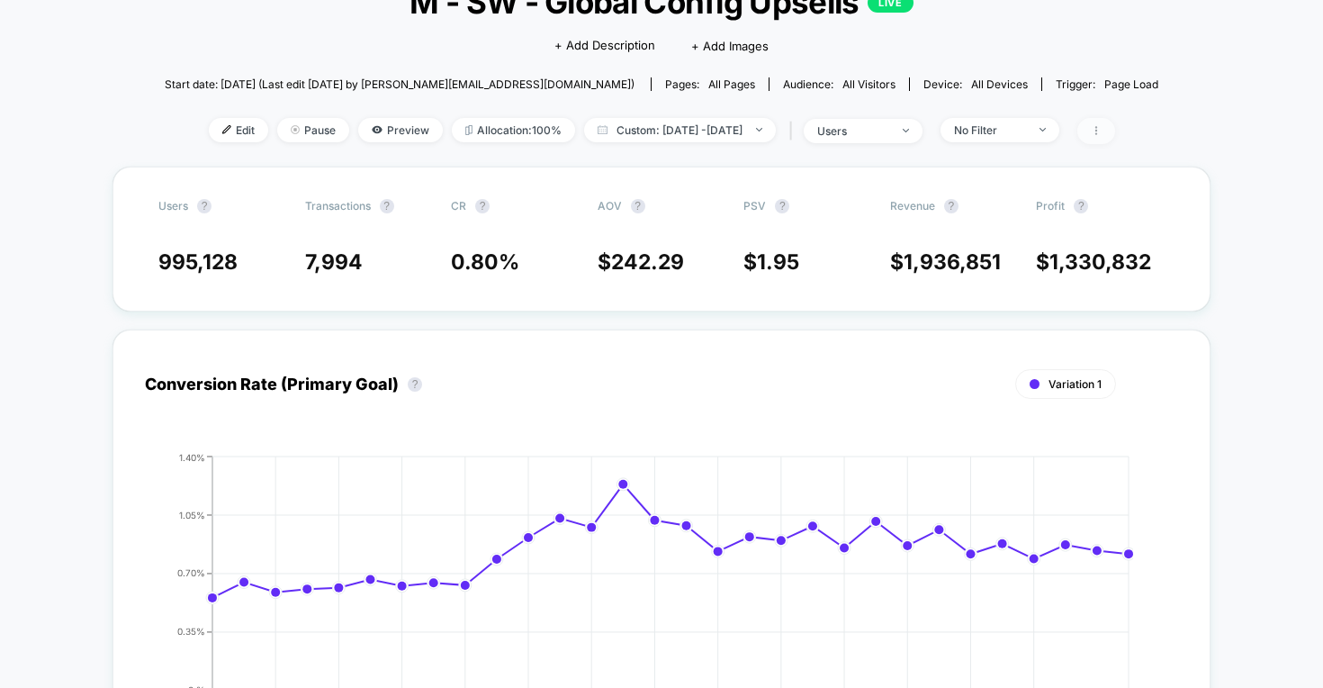
click at [1115, 129] on span at bounding box center [1097, 131] width 38 height 26
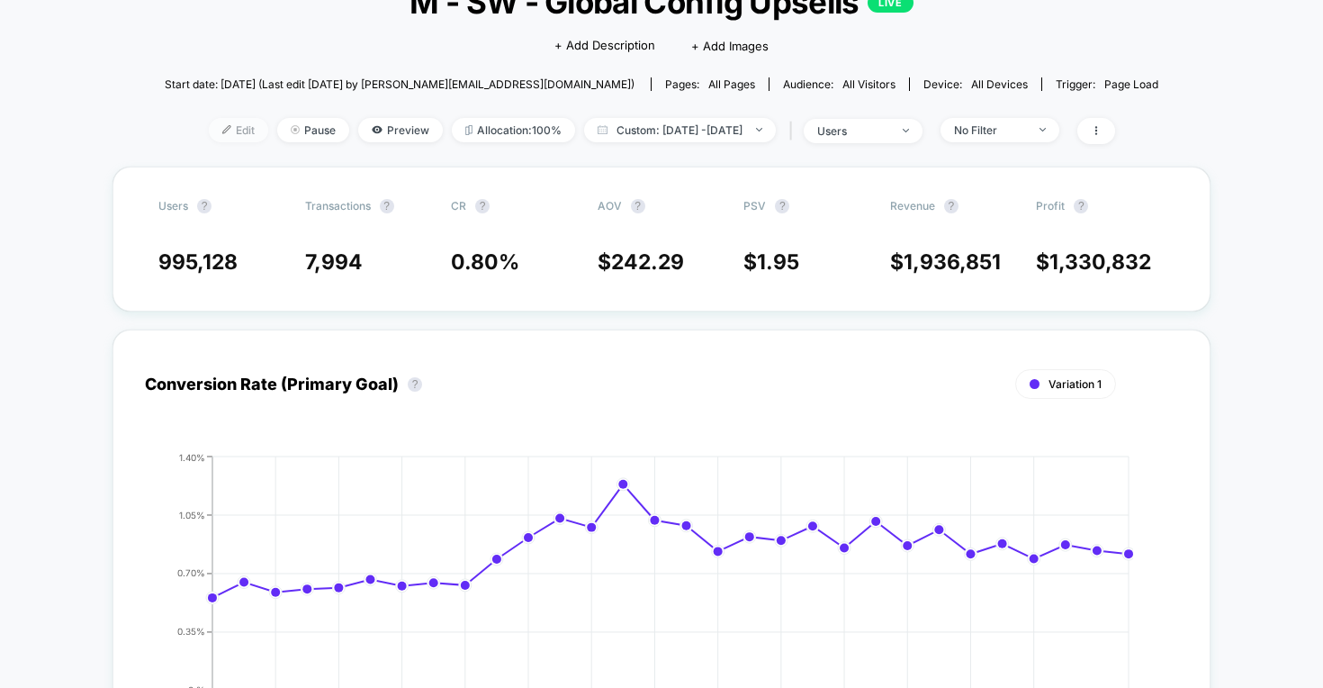
click at [209, 130] on span "Edit" at bounding box center [238, 130] width 59 height 24
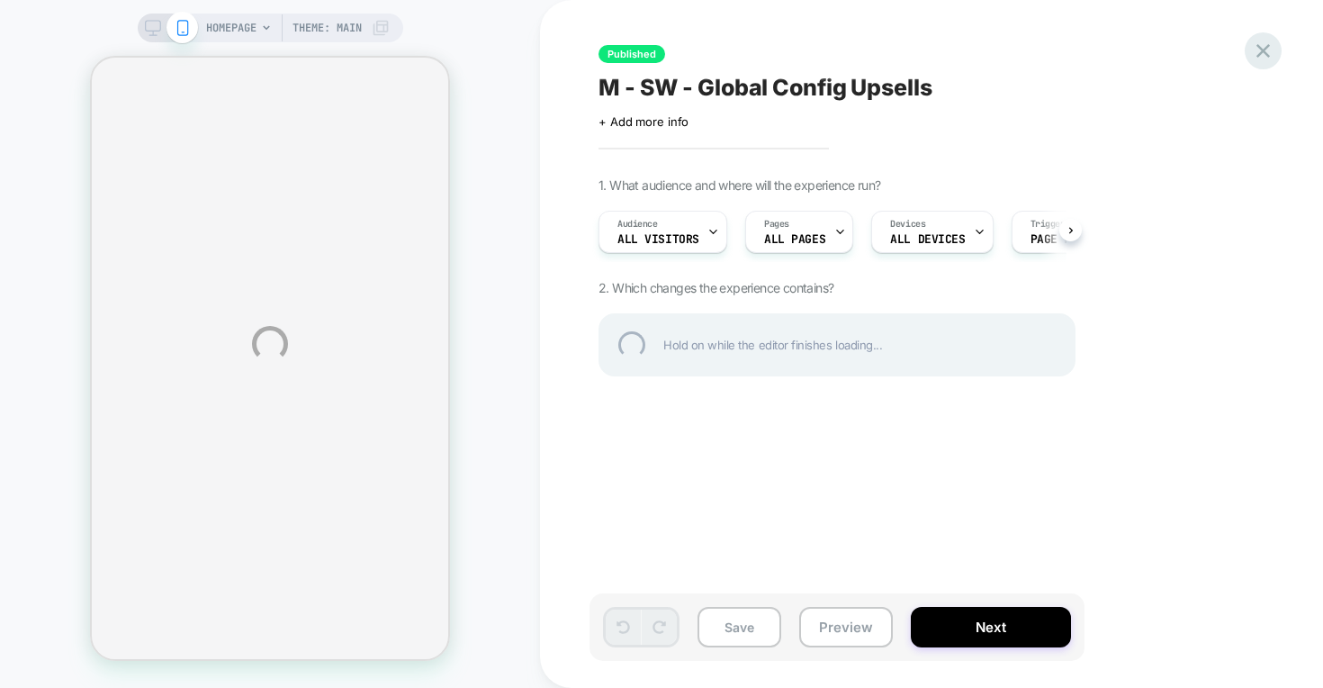
click at [1264, 50] on div at bounding box center [1263, 50] width 37 height 37
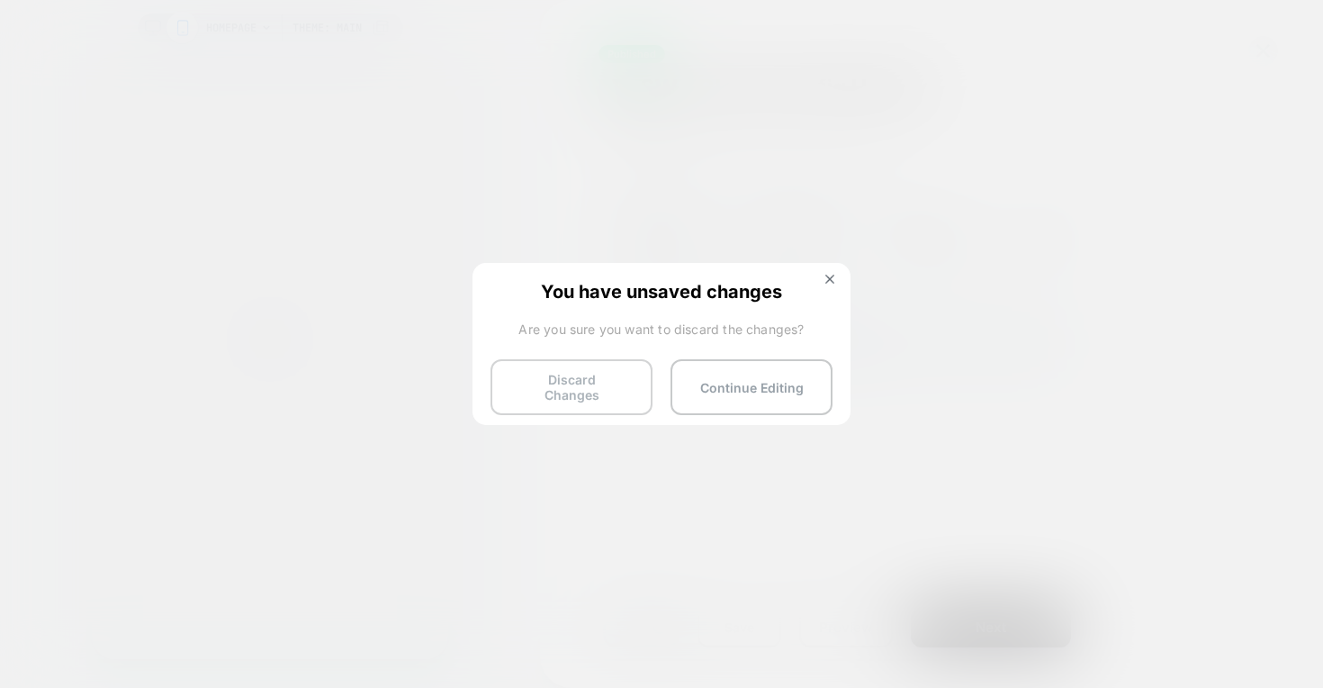
click at [551, 367] on button "Discard Changes" at bounding box center [572, 387] width 162 height 56
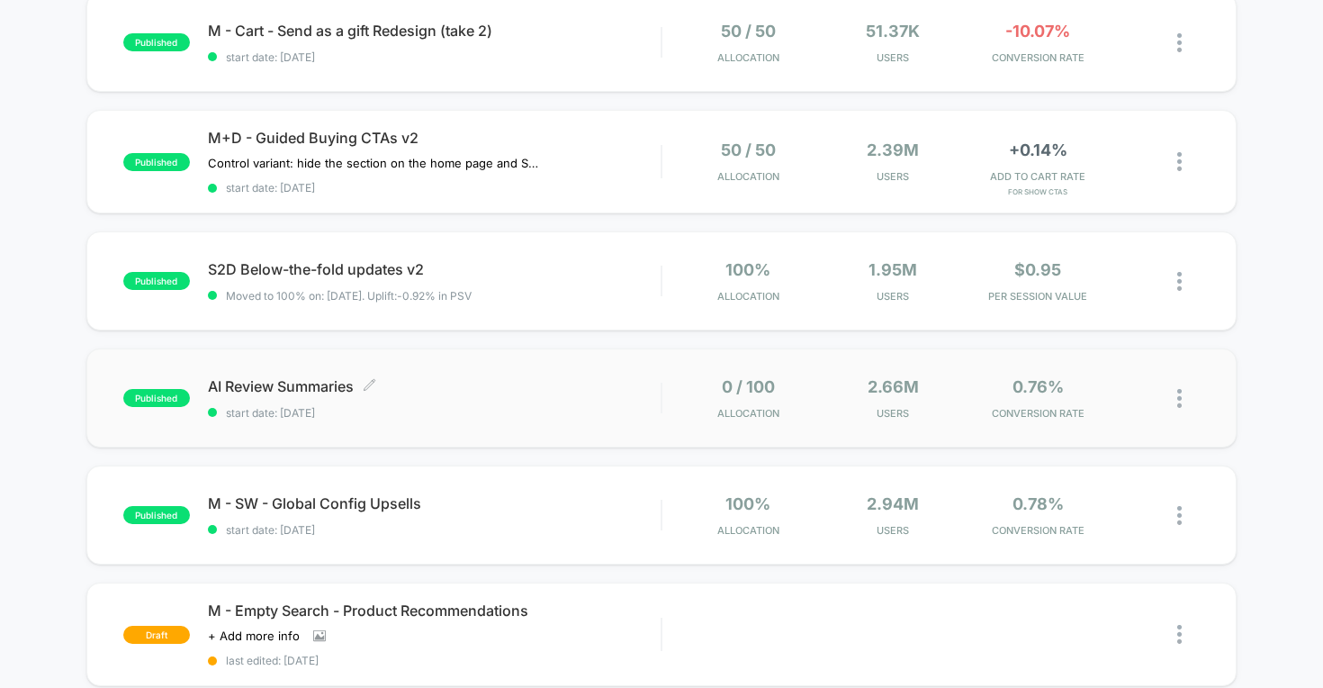
scroll to position [208, 0]
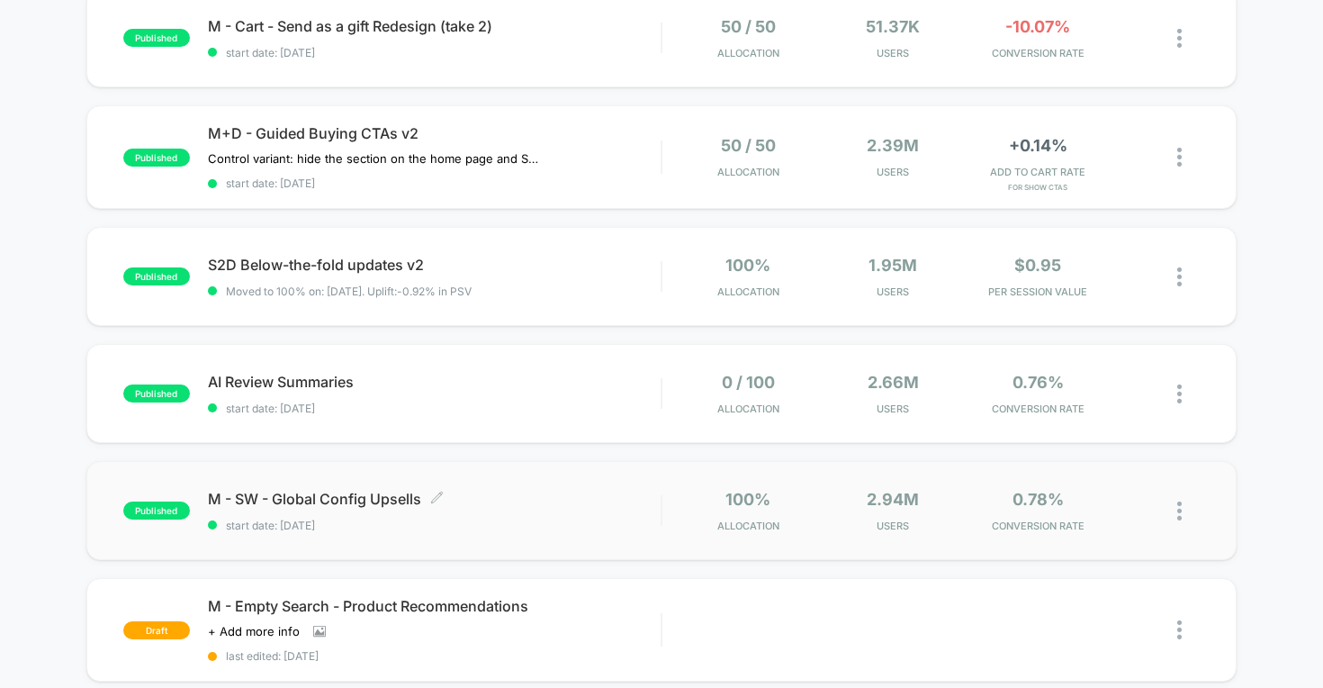
click at [334, 495] on span "M - SW - Global Config Upsells Click to edit experience details" at bounding box center [435, 499] width 454 height 18
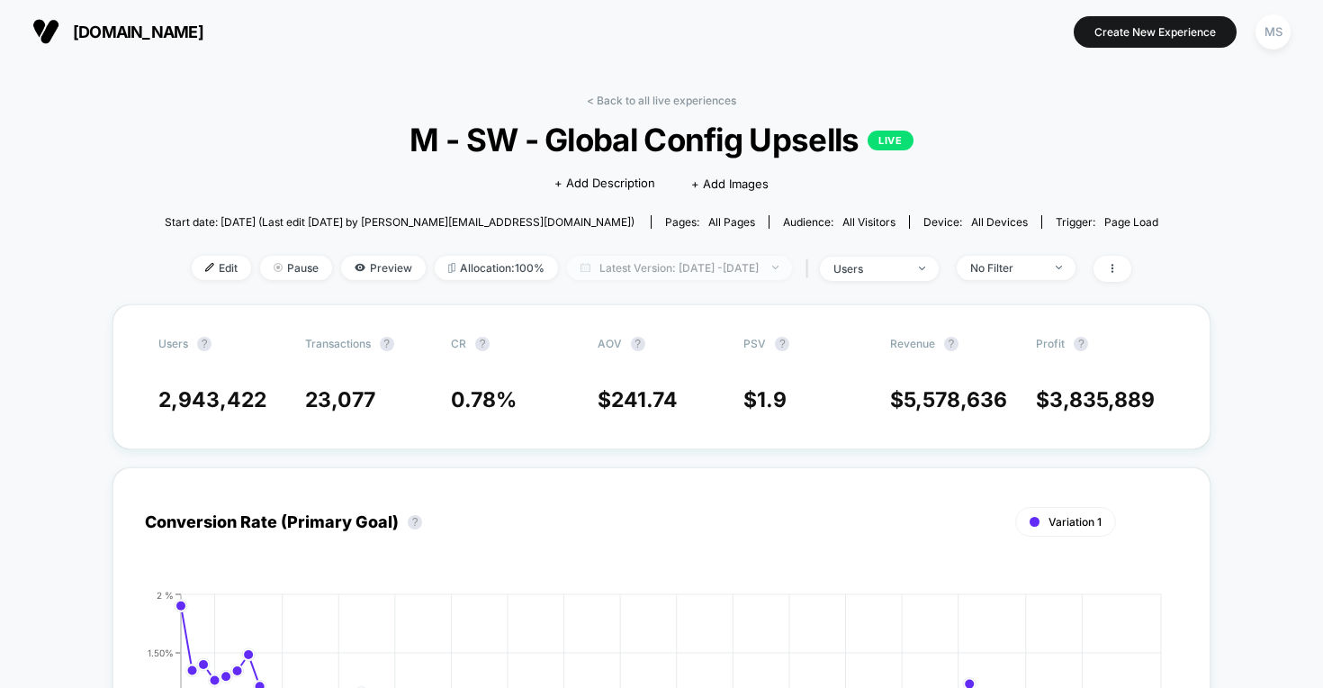
click at [725, 261] on span "Latest Version: Jun 23, 2025 - Sep 18, 2025" at bounding box center [679, 268] width 225 height 24
select select "*"
select select "****"
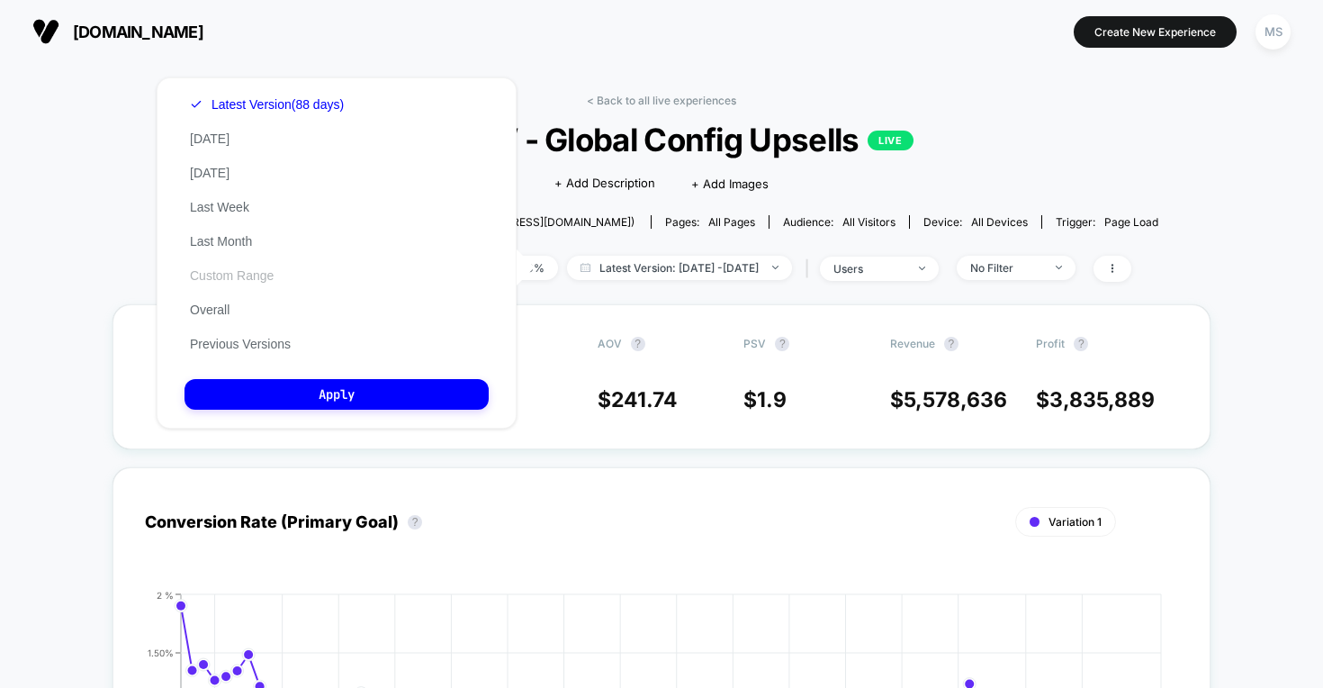
click at [226, 284] on button "Custom Range" at bounding box center [232, 275] width 95 height 16
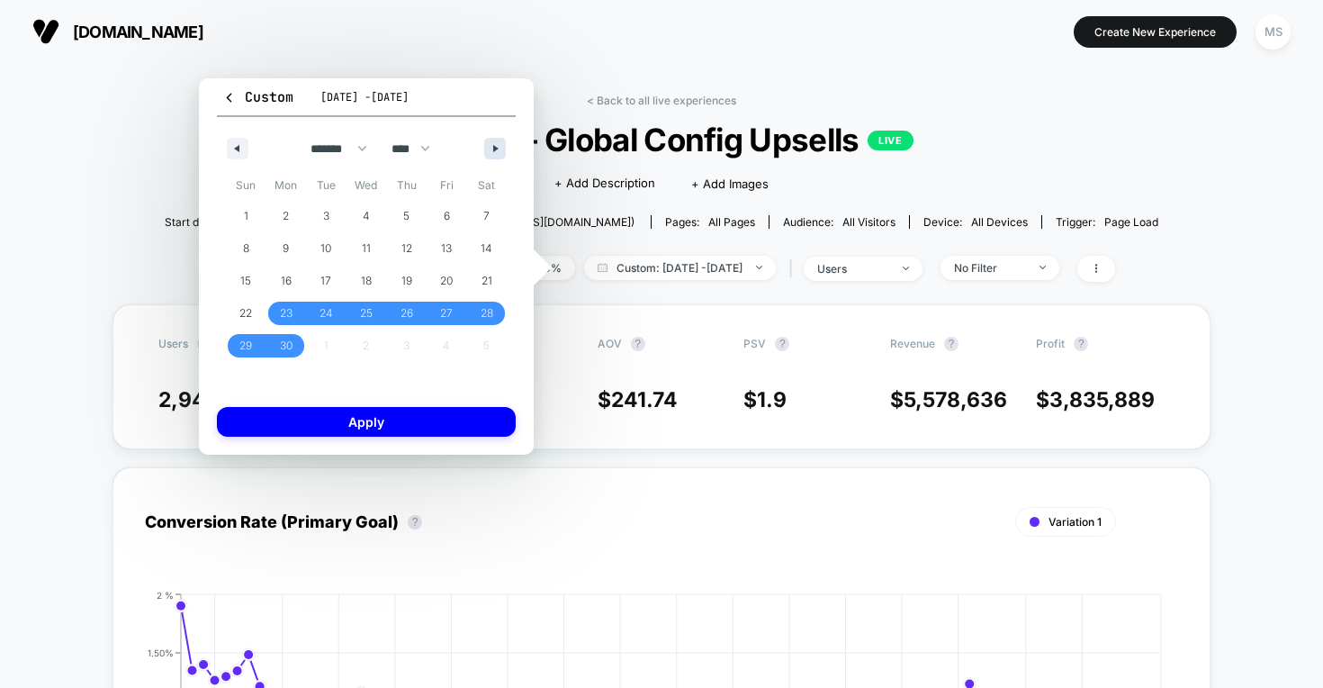
click at [496, 142] on button "button" at bounding box center [495, 149] width 22 height 22
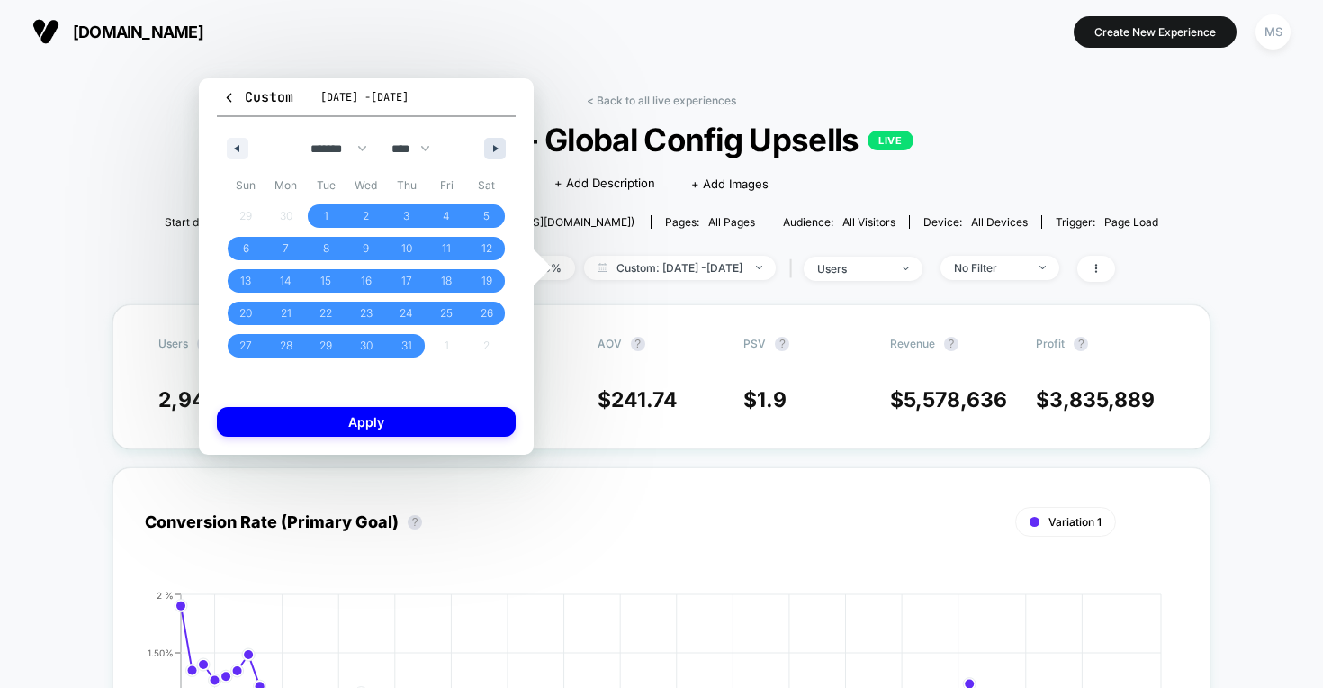
click at [496, 142] on button "button" at bounding box center [495, 149] width 22 height 22
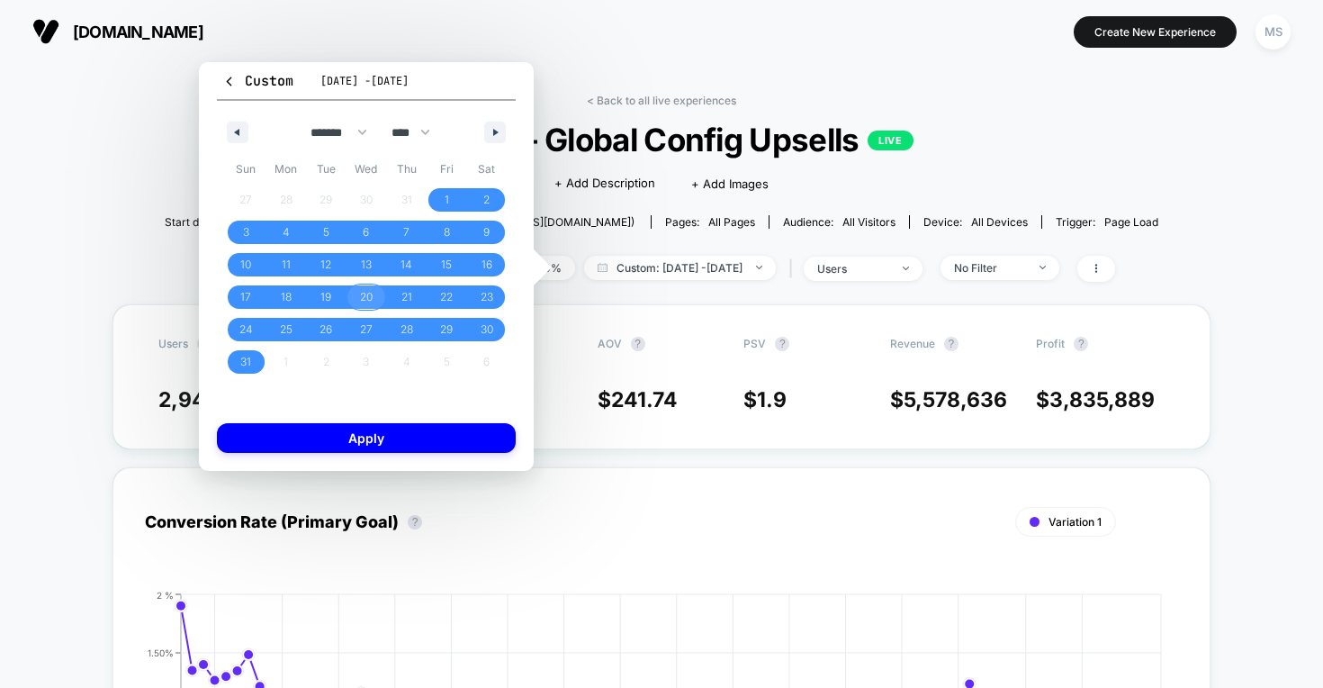
click at [323, 301] on span "19" at bounding box center [326, 297] width 11 height 32
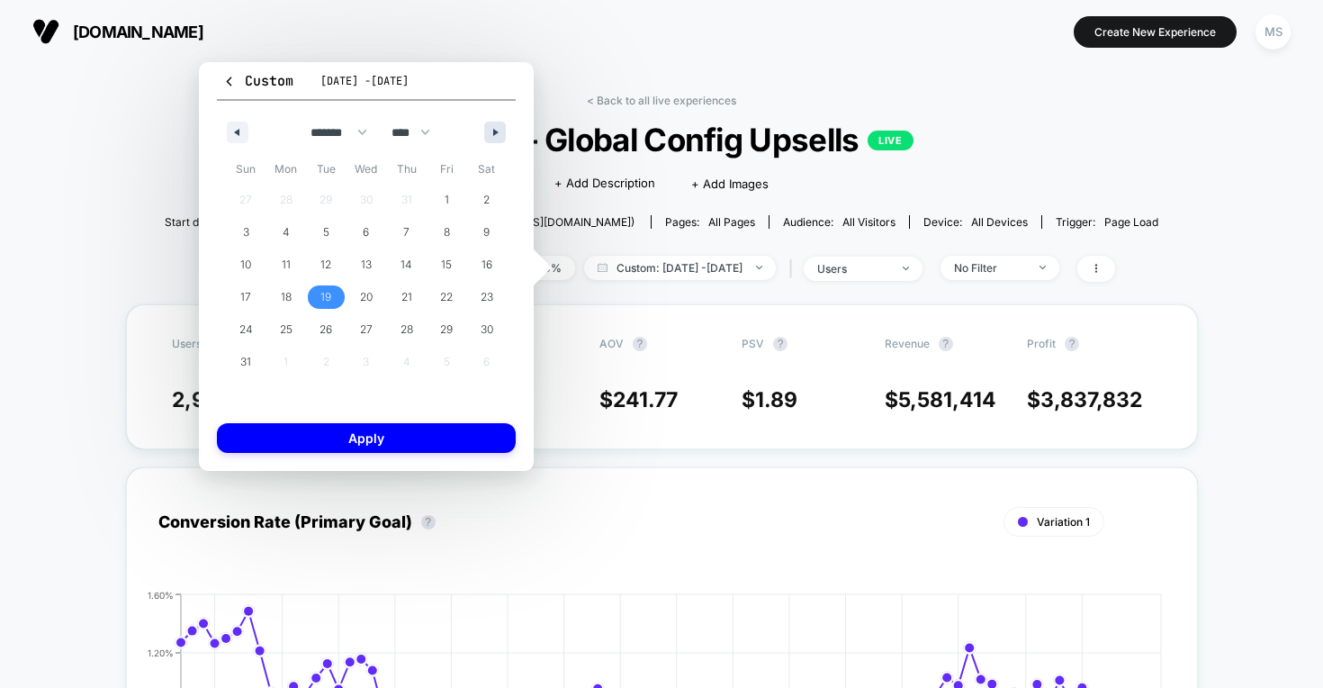
click at [497, 128] on button "button" at bounding box center [495, 133] width 22 height 22
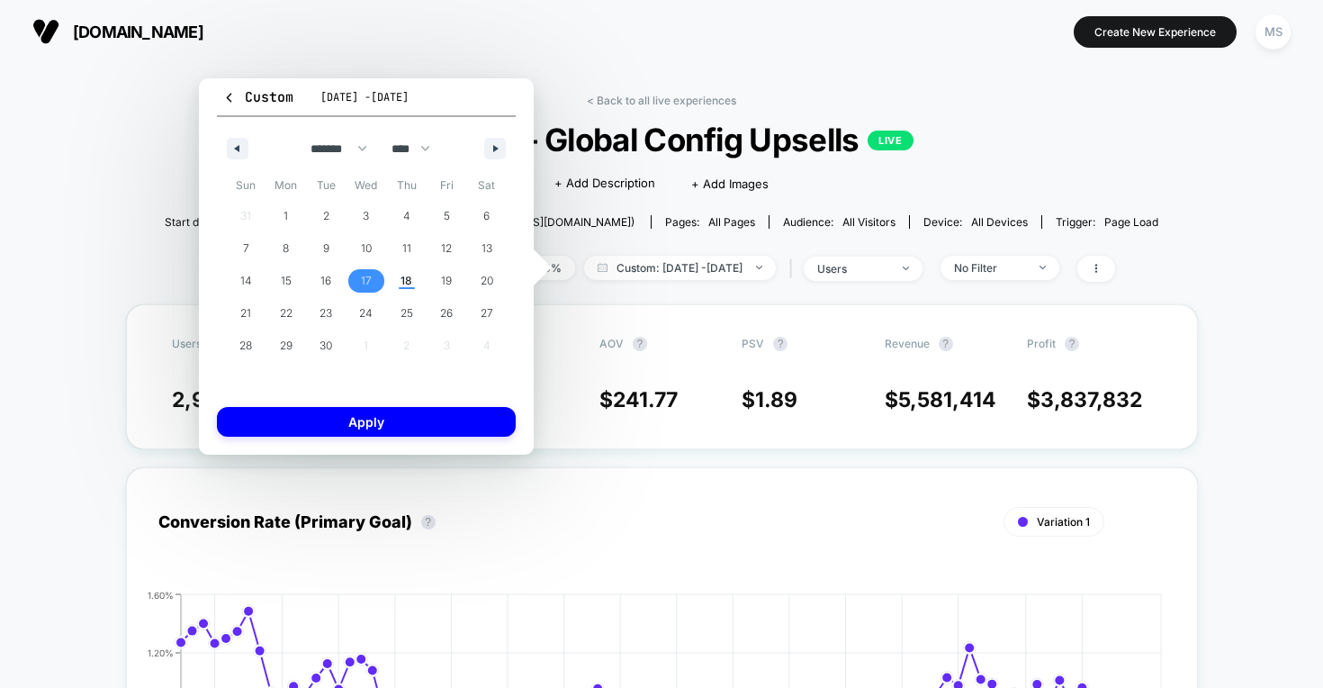
click at [364, 289] on span "17" at bounding box center [366, 281] width 11 height 32
select select "*"
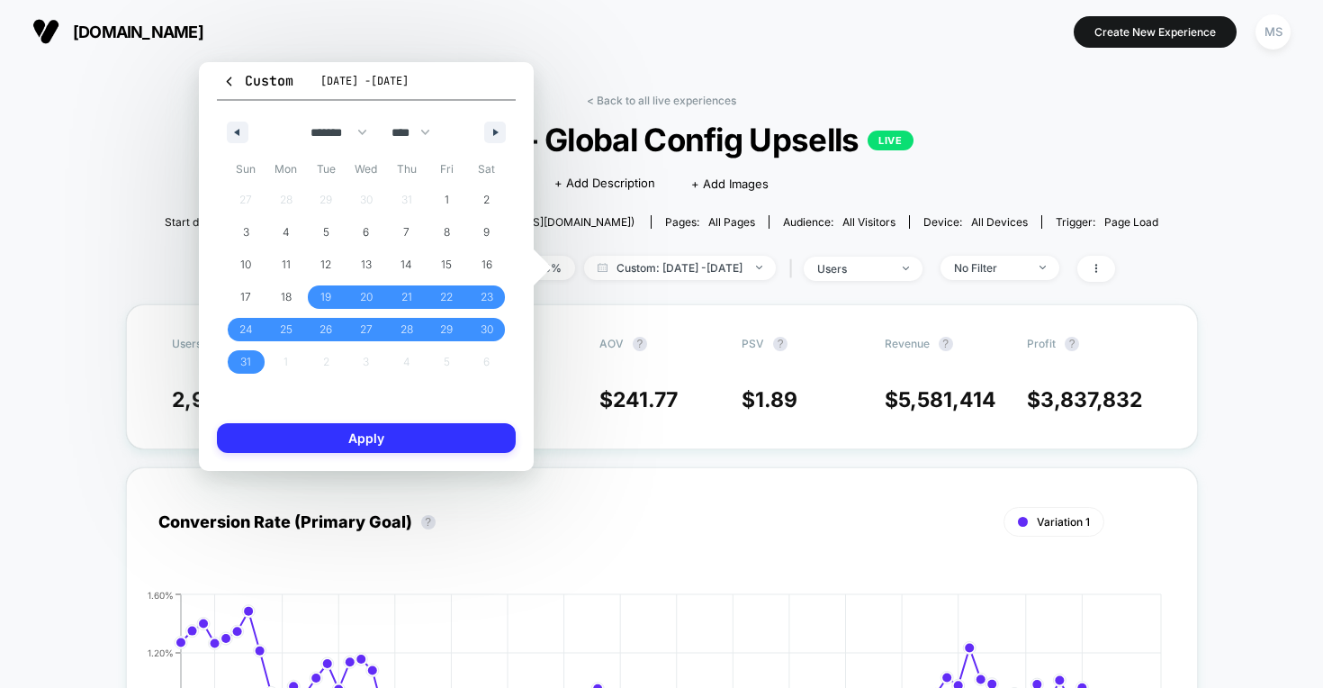
click at [411, 451] on button "Apply" at bounding box center [366, 438] width 299 height 30
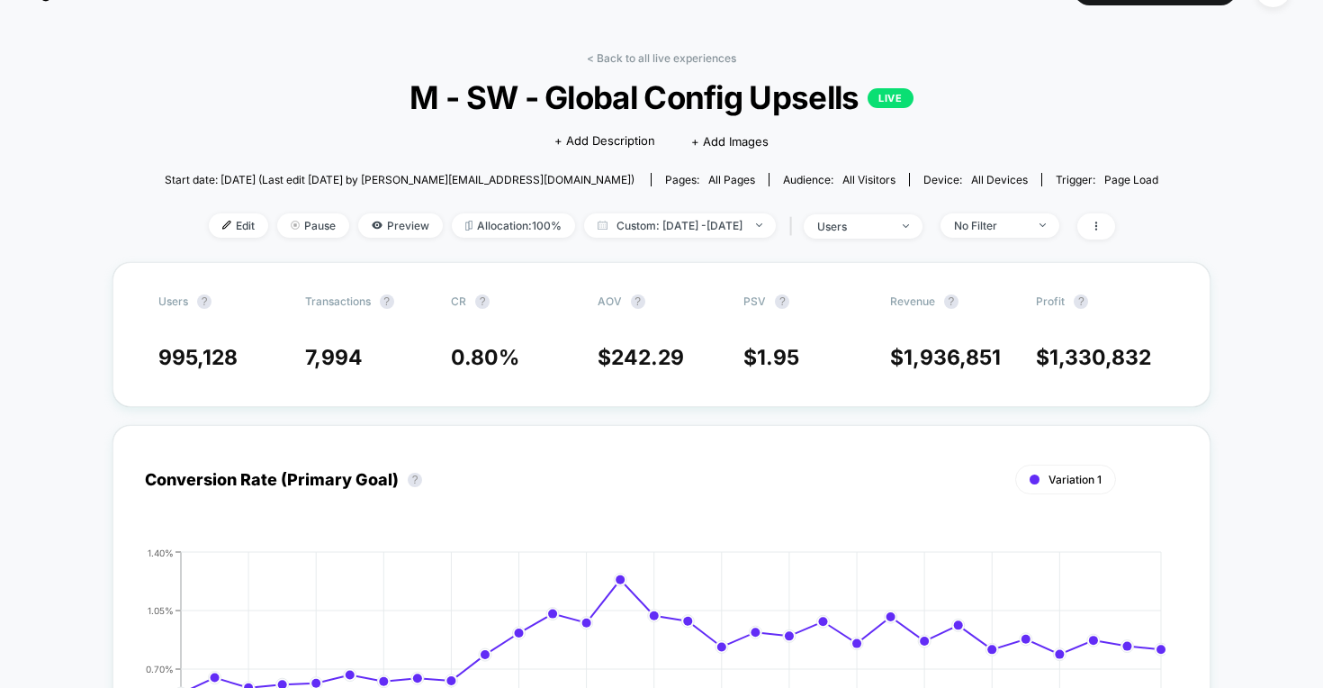
scroll to position [43, 0]
click at [1102, 221] on icon at bounding box center [1096, 225] width 11 height 11
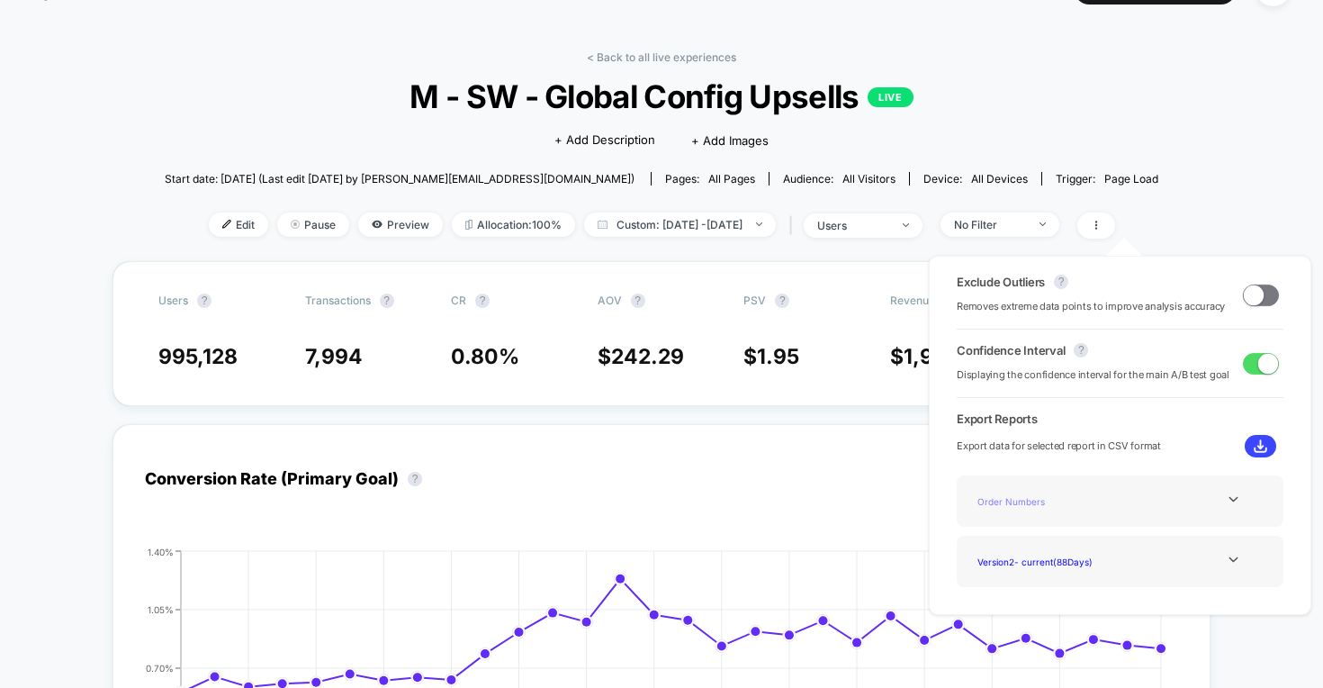
click at [1038, 498] on div "Order Numbers" at bounding box center [1043, 501] width 144 height 24
click at [1235, 498] on icon at bounding box center [1234, 499] width 14 height 14
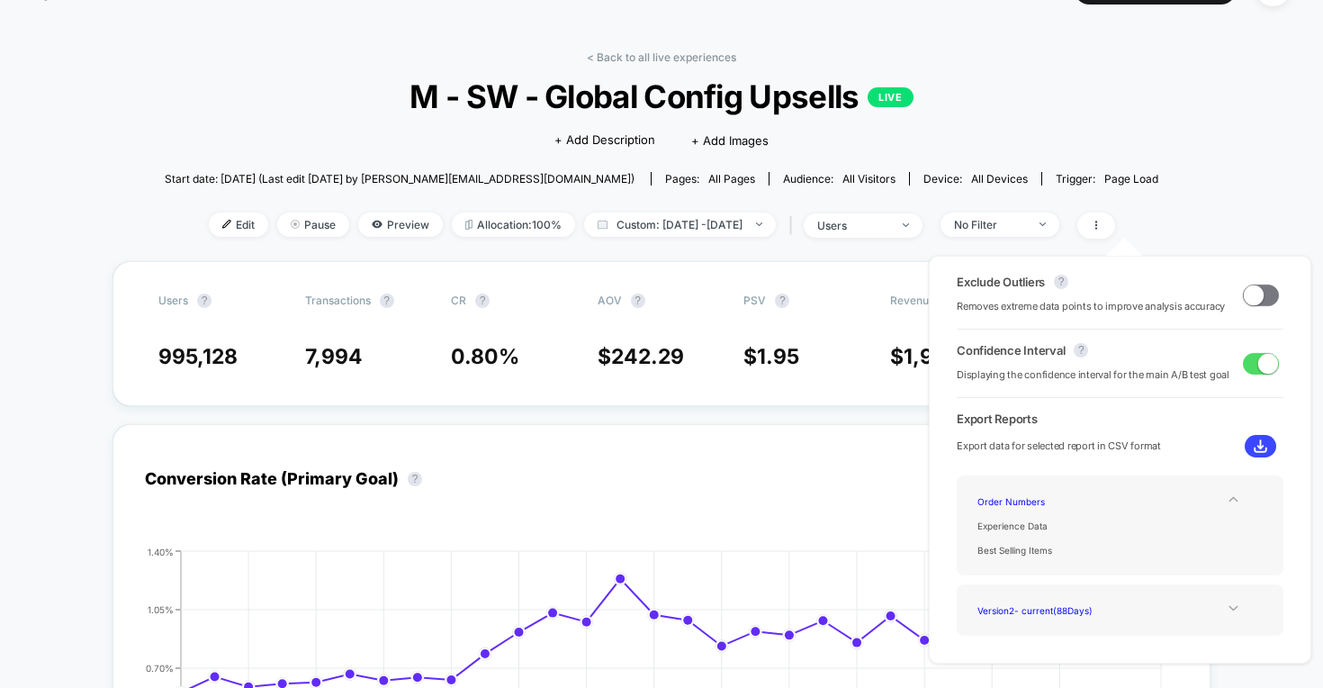
click at [1232, 612] on icon at bounding box center [1234, 608] width 14 height 14
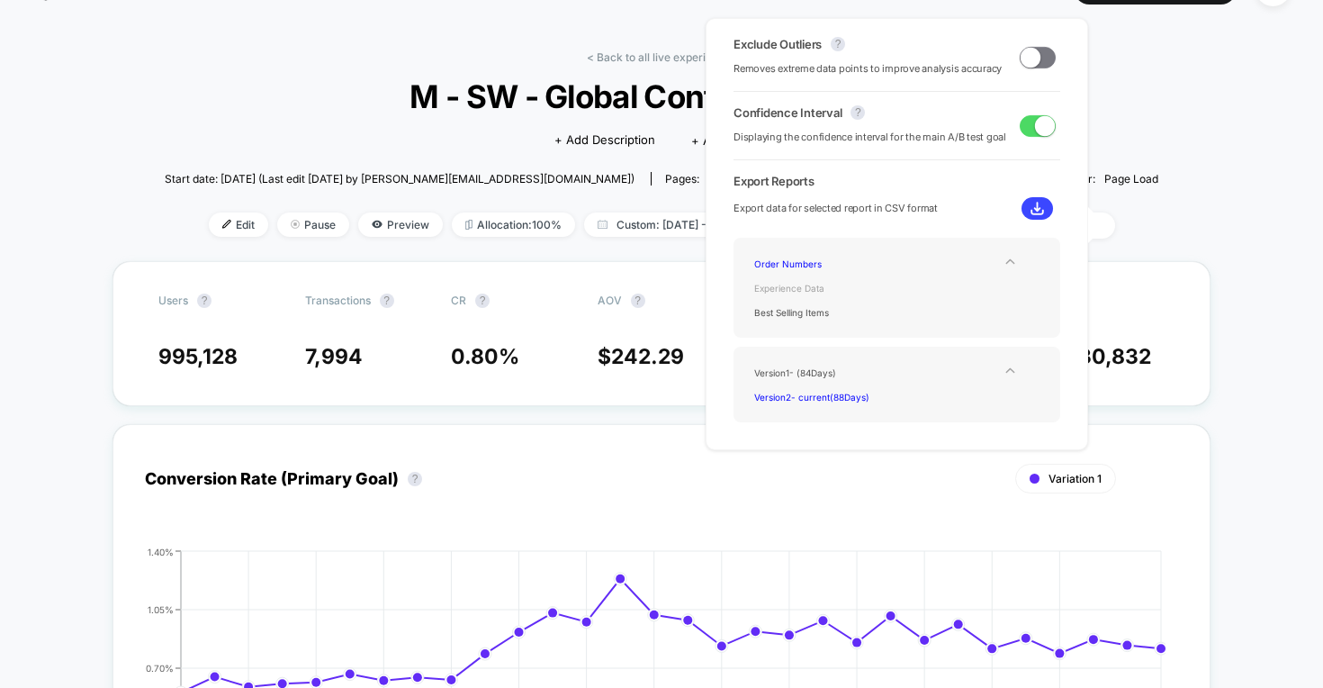
click at [799, 284] on div "Experience Data" at bounding box center [819, 287] width 144 height 24
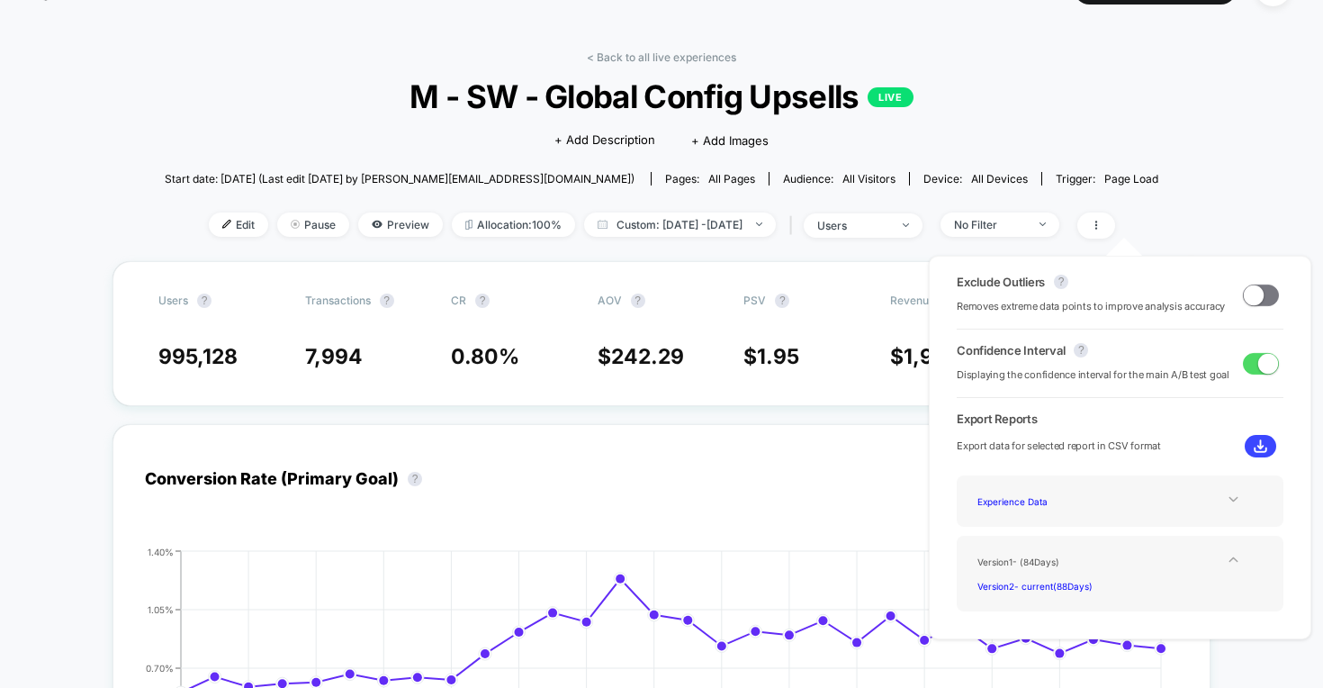
click at [1245, 448] on button at bounding box center [1261, 446] width 32 height 23
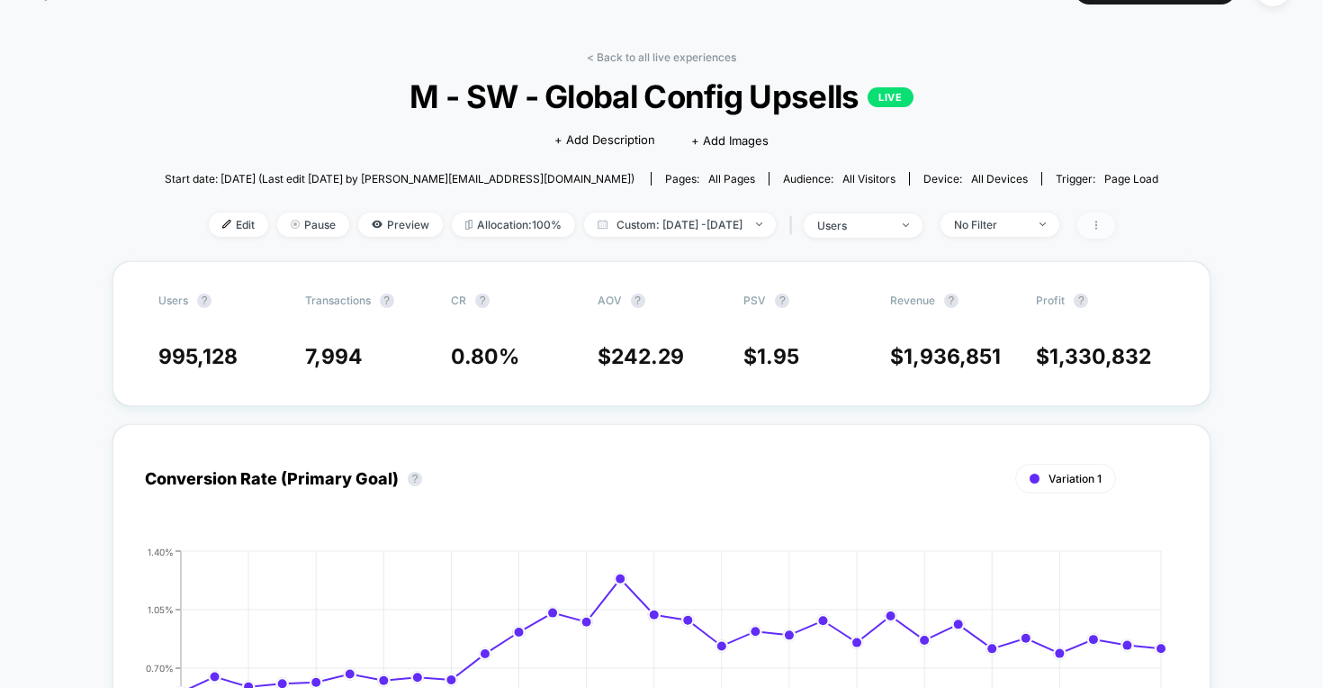
click at [1115, 234] on span at bounding box center [1097, 225] width 38 height 26
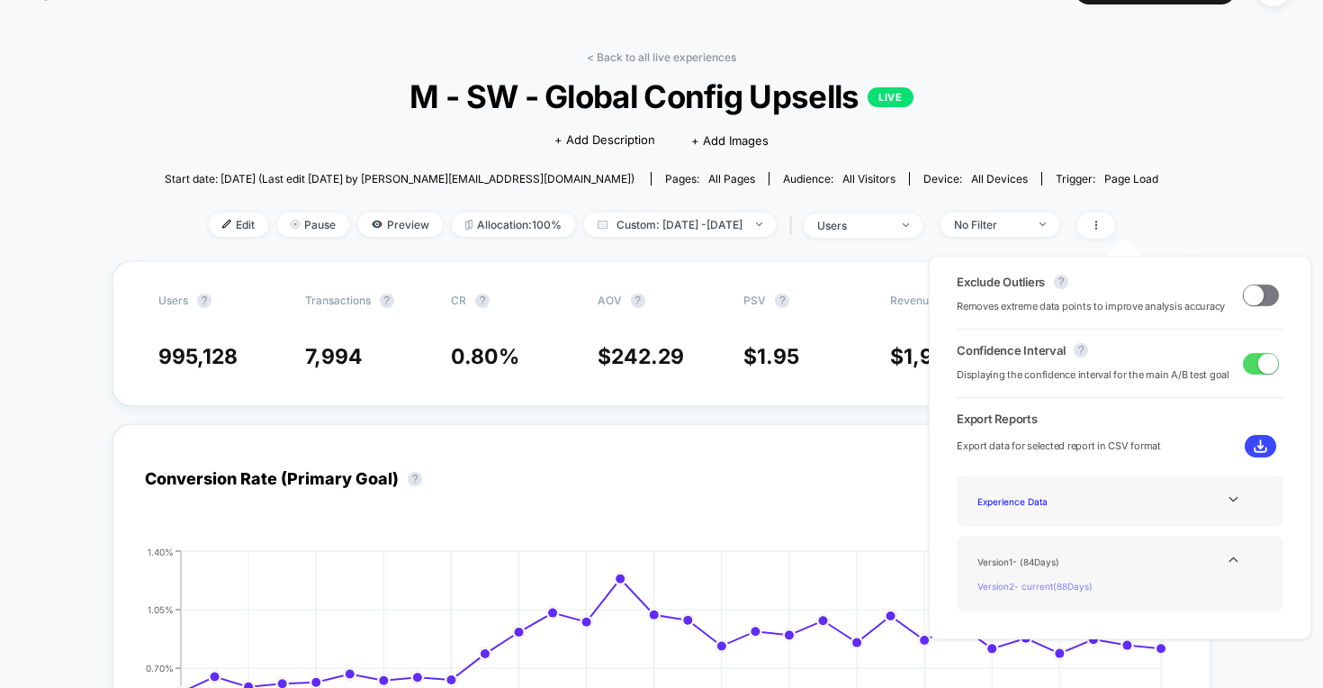
click at [1079, 591] on div "Version 2 - current ( 88 Days)" at bounding box center [1043, 585] width 144 height 24
click at [1257, 447] on img at bounding box center [1261, 446] width 14 height 14
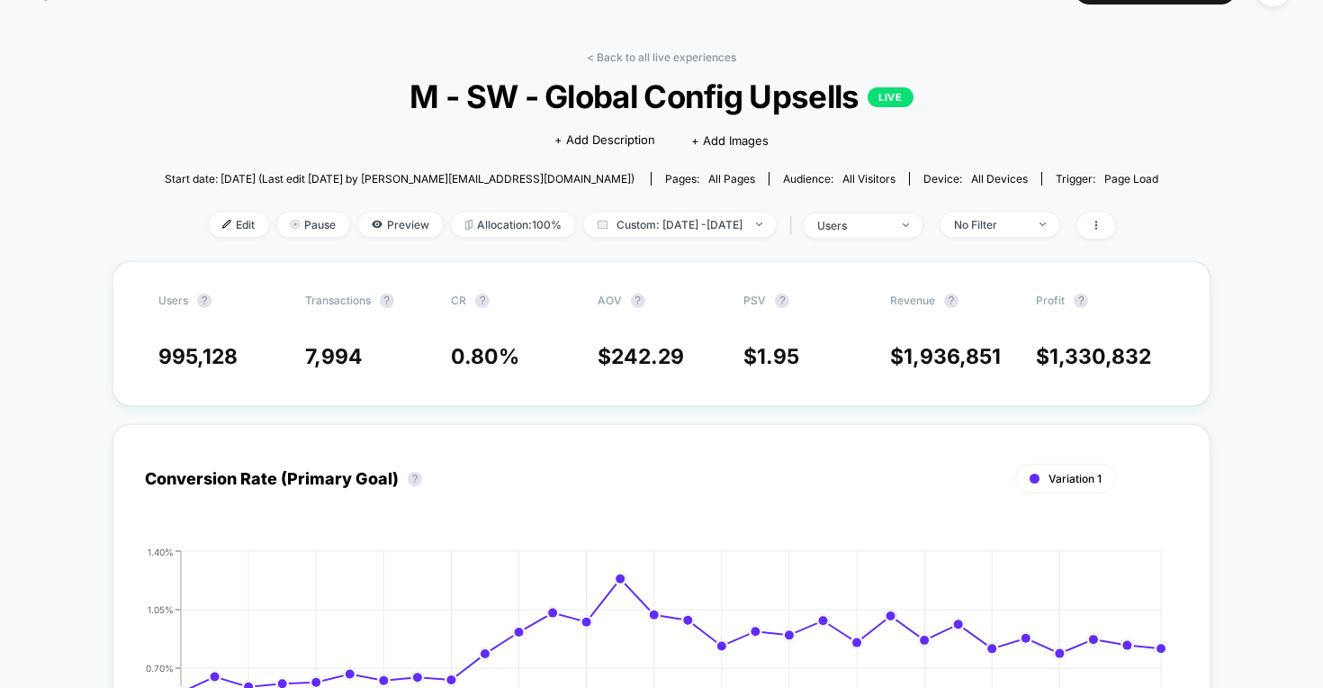
click at [1115, 231] on span at bounding box center [1097, 225] width 38 height 26
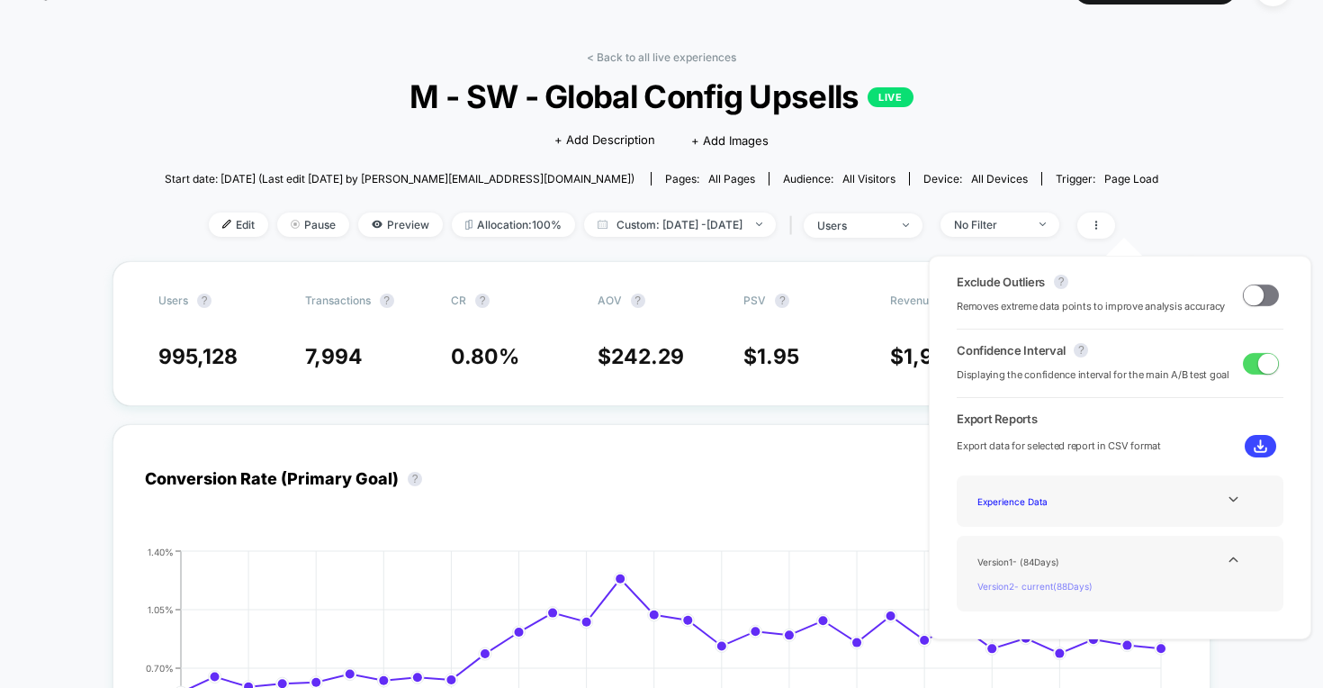
click at [1038, 584] on div "Version 2 - current ( 88 Days)" at bounding box center [1043, 585] width 144 height 24
click at [1027, 559] on div "Version 1 - ( 84 Days)" at bounding box center [1043, 561] width 144 height 24
click at [1028, 582] on div "Version 2 - current ( 88 Days)" at bounding box center [1043, 585] width 144 height 24
click at [1227, 559] on icon at bounding box center [1234, 560] width 14 height 14
click at [1260, 447] on img at bounding box center [1261, 446] width 14 height 14
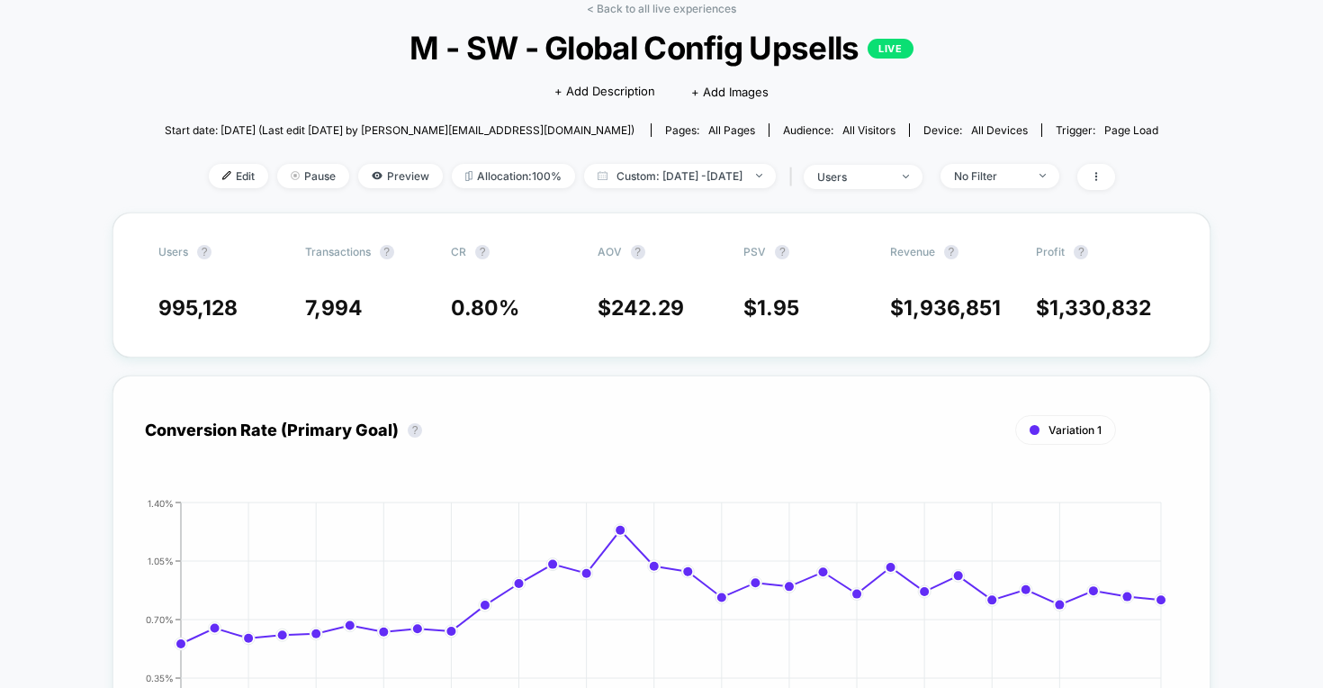
scroll to position [84, 0]
